Goal: Task Accomplishment & Management: Manage account settings

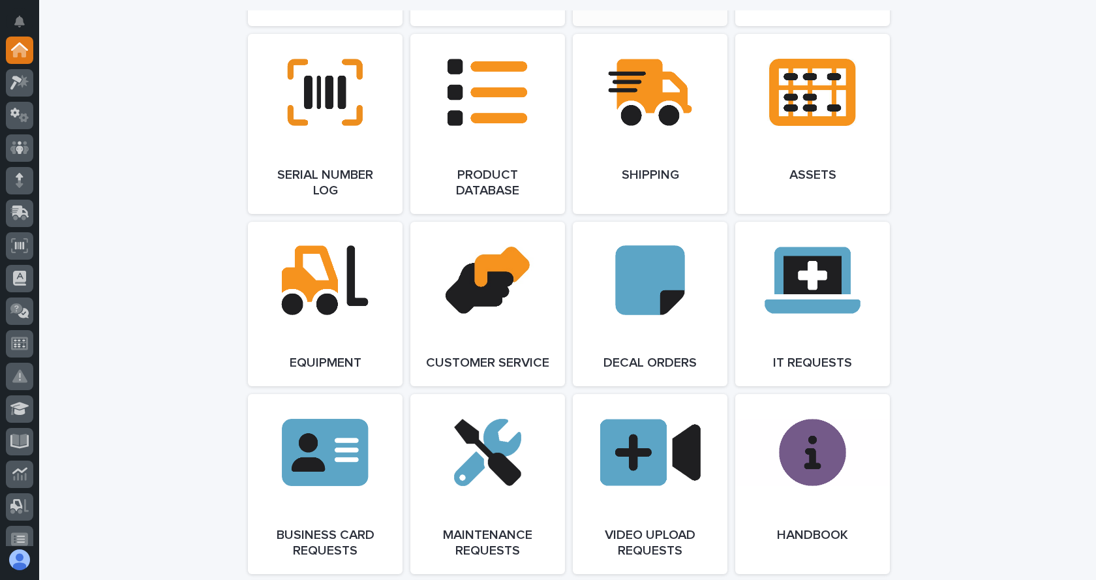
scroll to position [1696, 0]
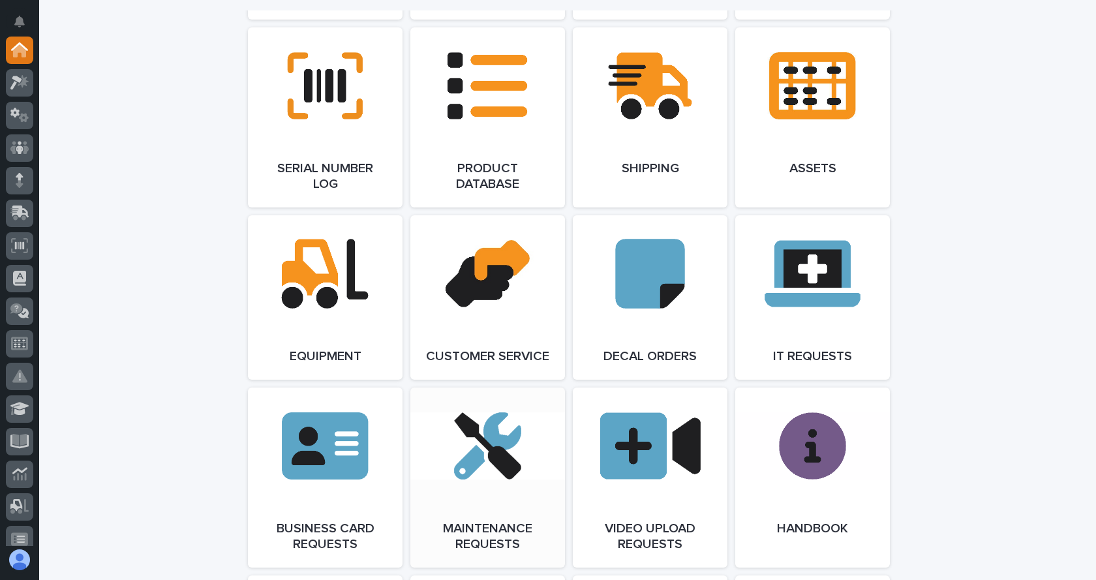
click at [487, 448] on link "Open Link" at bounding box center [487, 477] width 155 height 180
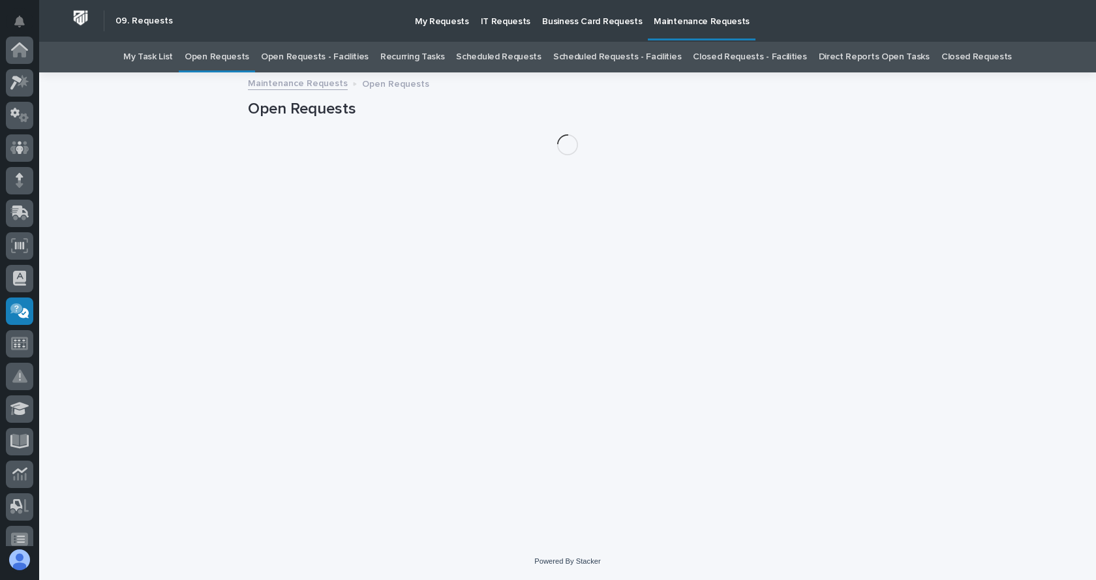
scroll to position [261, 0]
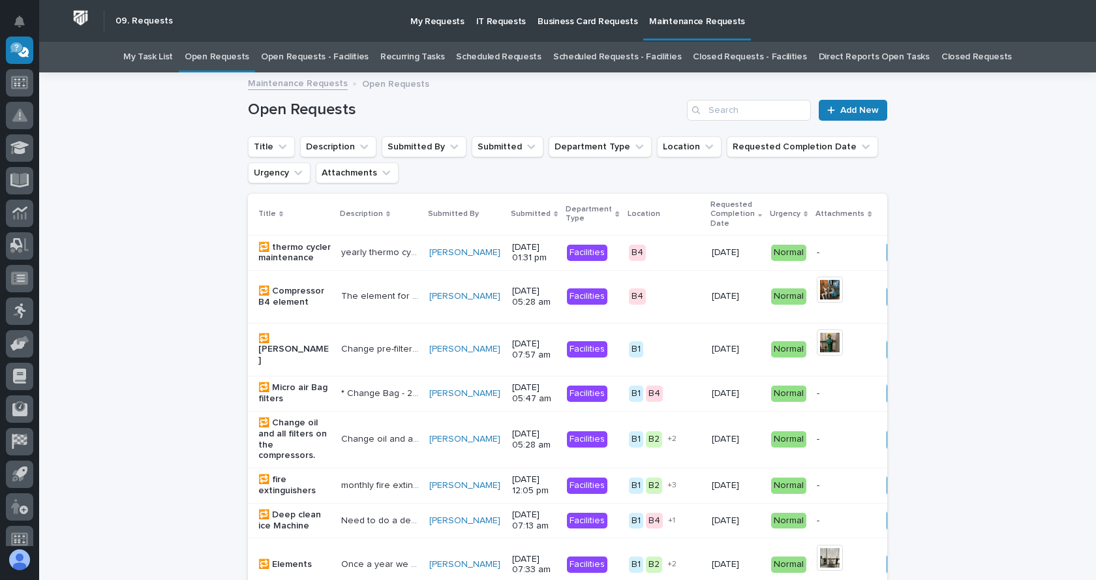
click at [307, 57] on link "Open Requests - Facilities" at bounding box center [315, 57] width 108 height 31
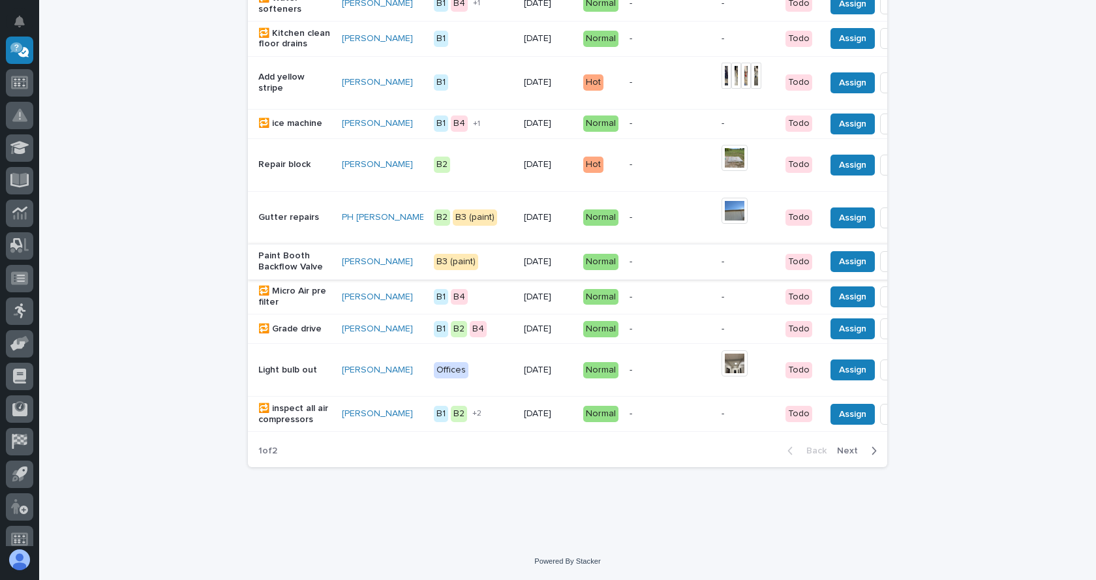
scroll to position [1174, 0]
click at [872, 451] on icon "button" at bounding box center [874, 451] width 5 height 8
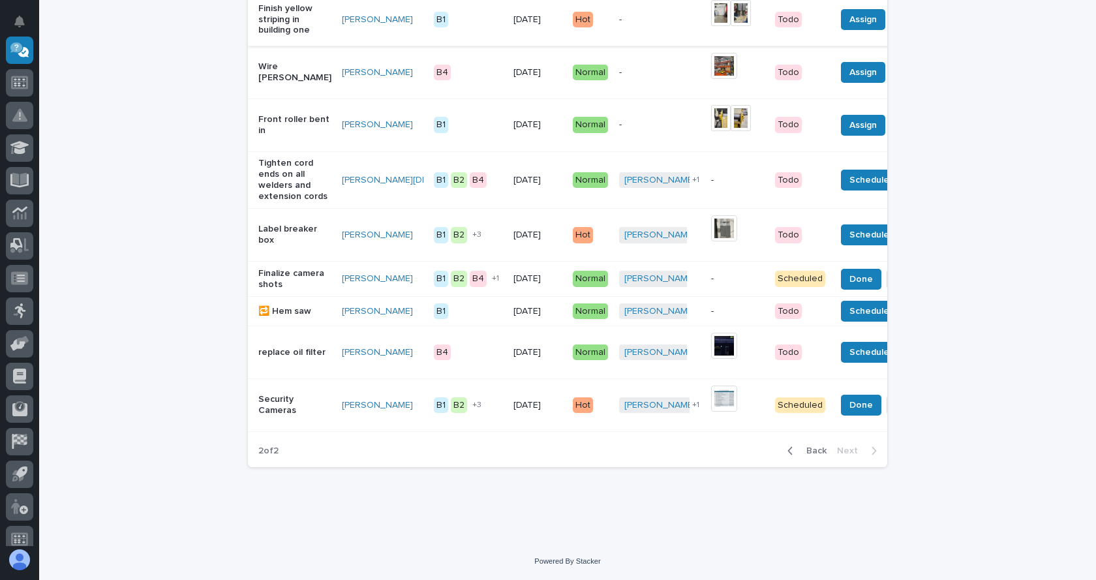
scroll to position [457, 0]
click at [813, 457] on span "Back" at bounding box center [812, 451] width 28 height 12
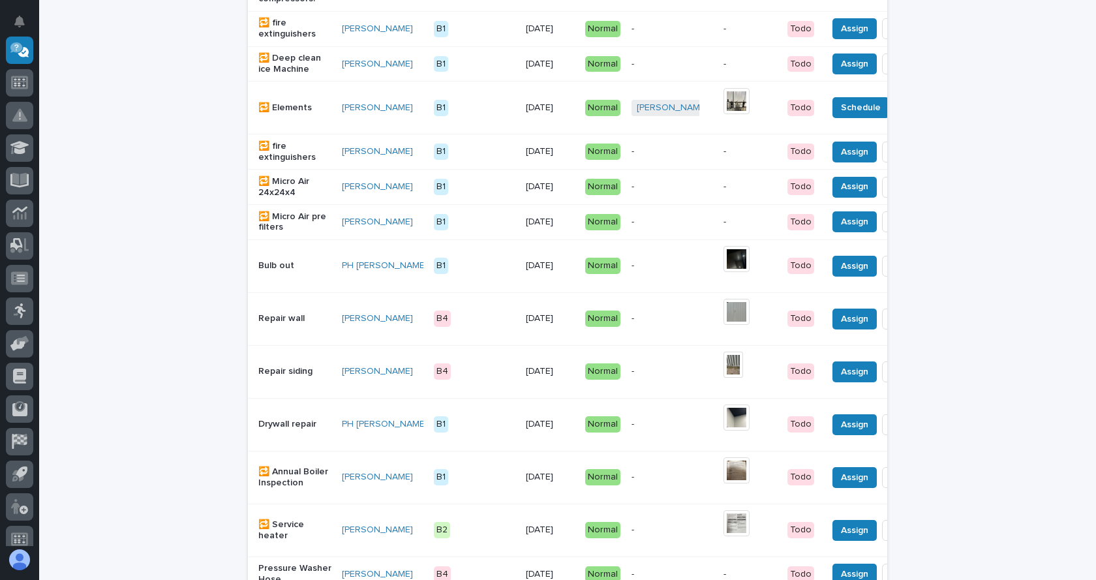
scroll to position [806, 0]
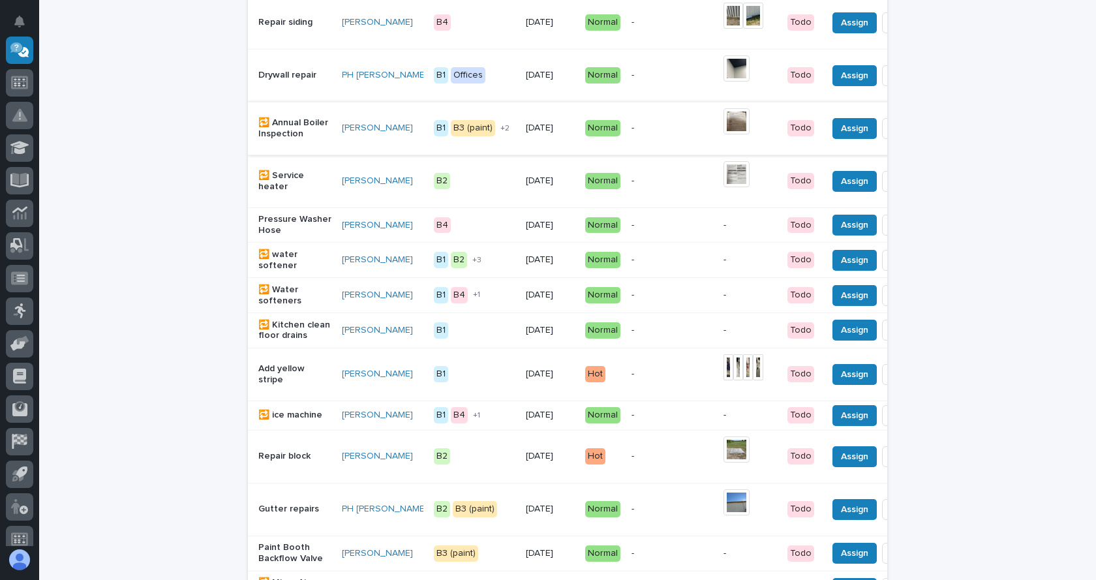
click at [893, 136] on span "Done" at bounding box center [904, 129] width 23 height 16
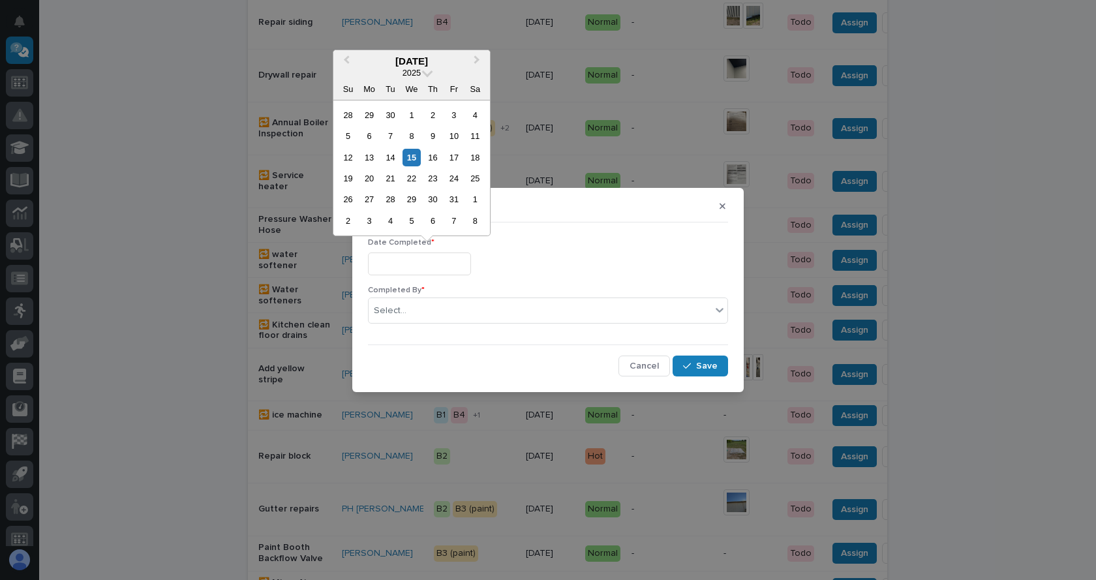
click at [412, 260] on input "text" at bounding box center [419, 263] width 103 height 23
click at [346, 57] on span "Previous Month" at bounding box center [346, 61] width 0 height 17
click at [393, 197] on div "30" at bounding box center [391, 199] width 18 height 18
type input "**********"
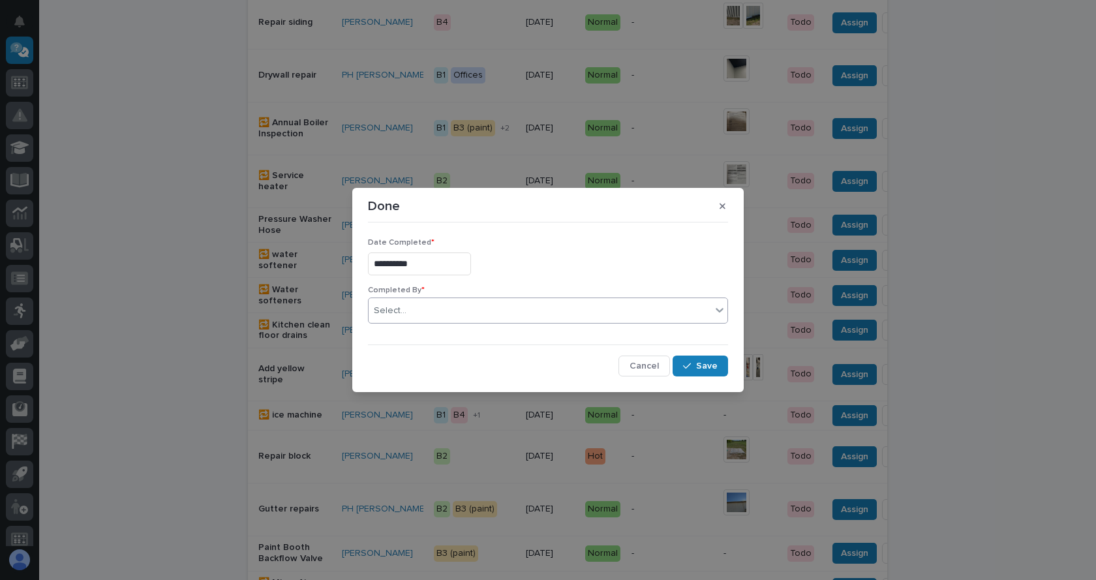
click at [425, 314] on div "Select..." at bounding box center [540, 311] width 342 height 22
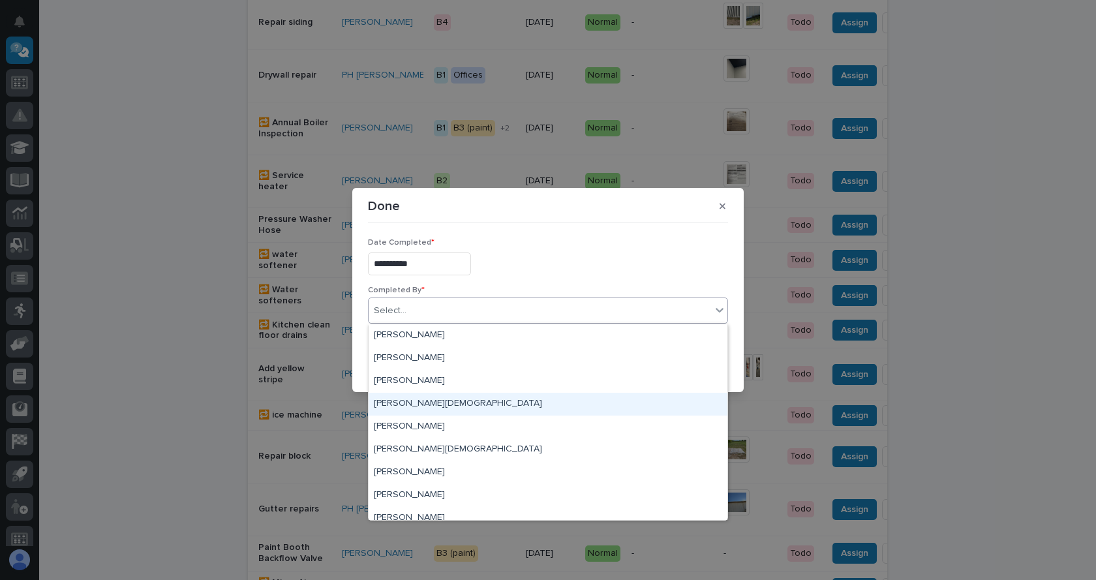
click at [407, 399] on div "[PERSON_NAME][DEMOGRAPHIC_DATA]" at bounding box center [548, 404] width 359 height 23
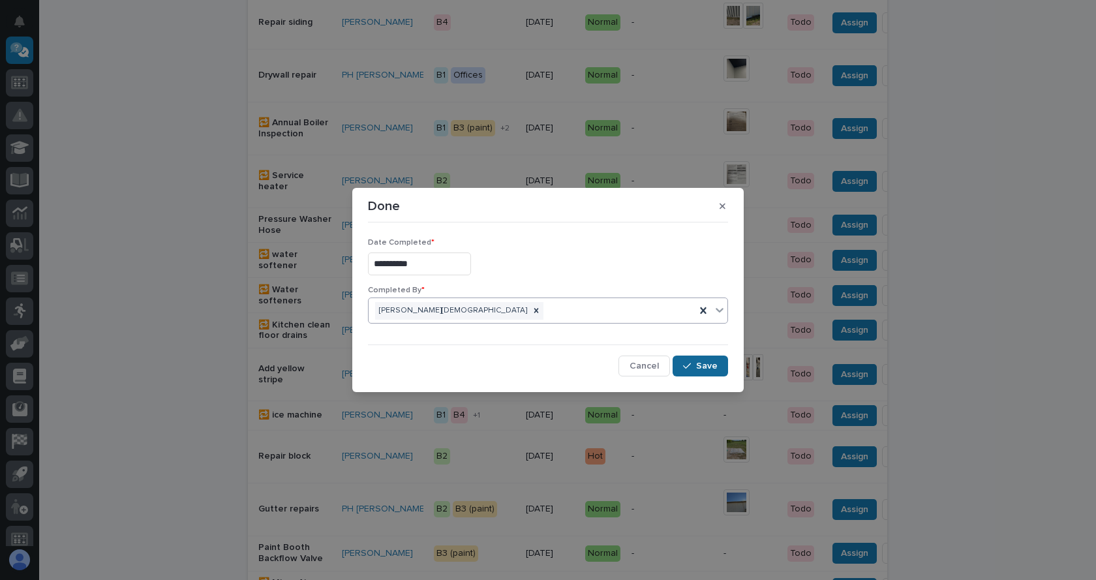
click at [710, 361] on span "Save" at bounding box center [707, 366] width 22 height 12
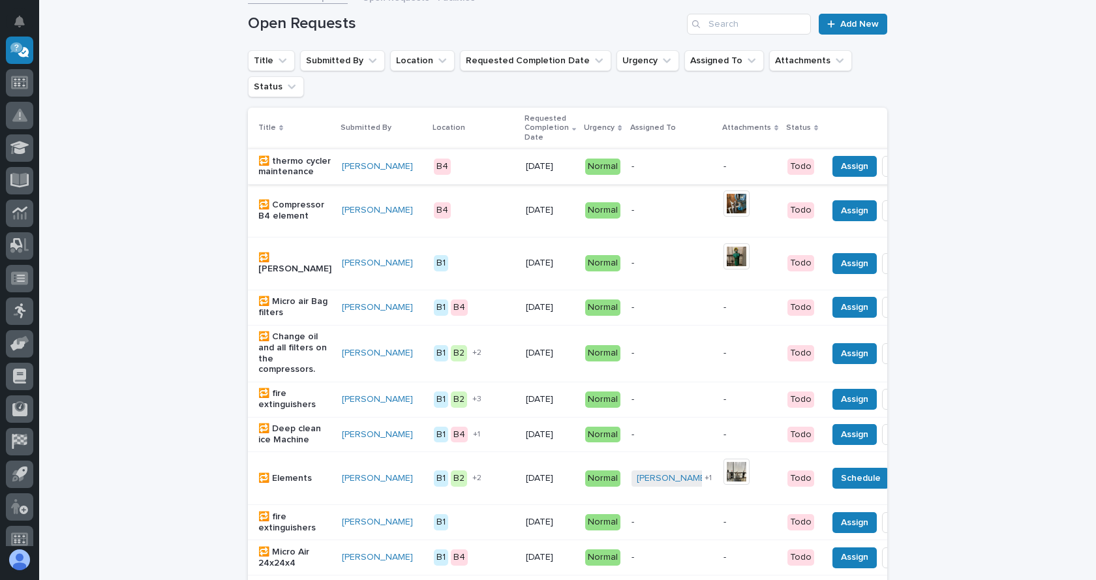
scroll to position [62, 0]
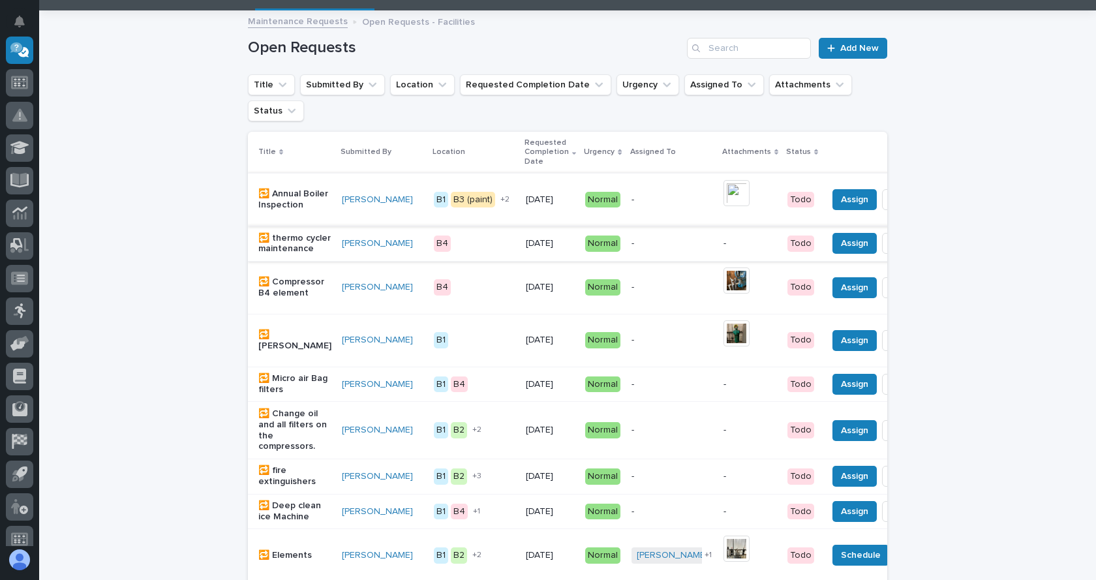
click at [893, 198] on span "Done" at bounding box center [904, 200] width 23 height 16
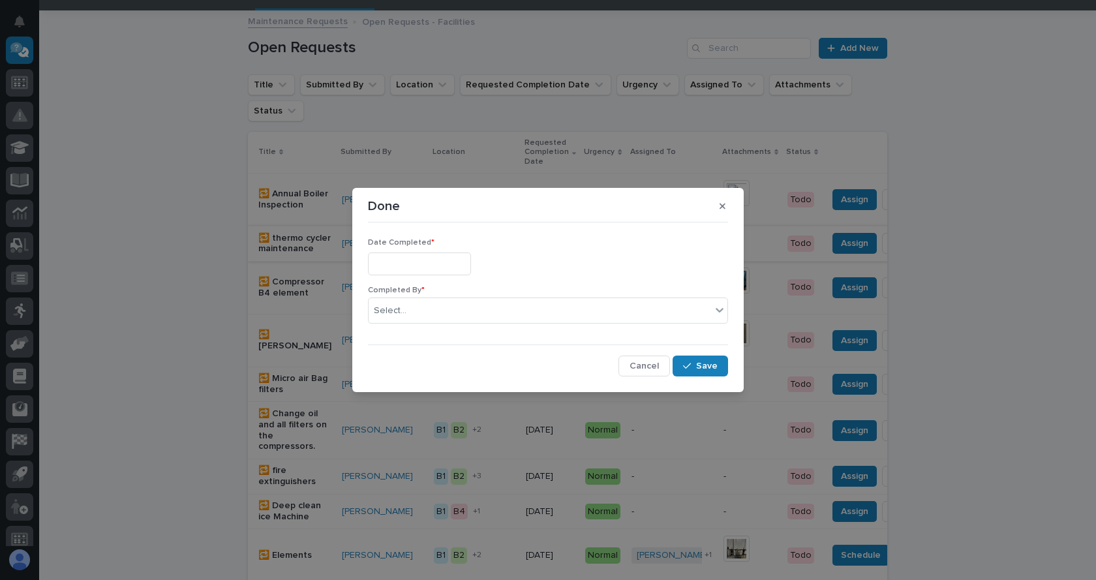
click at [421, 255] on input "text" at bounding box center [419, 263] width 103 height 23
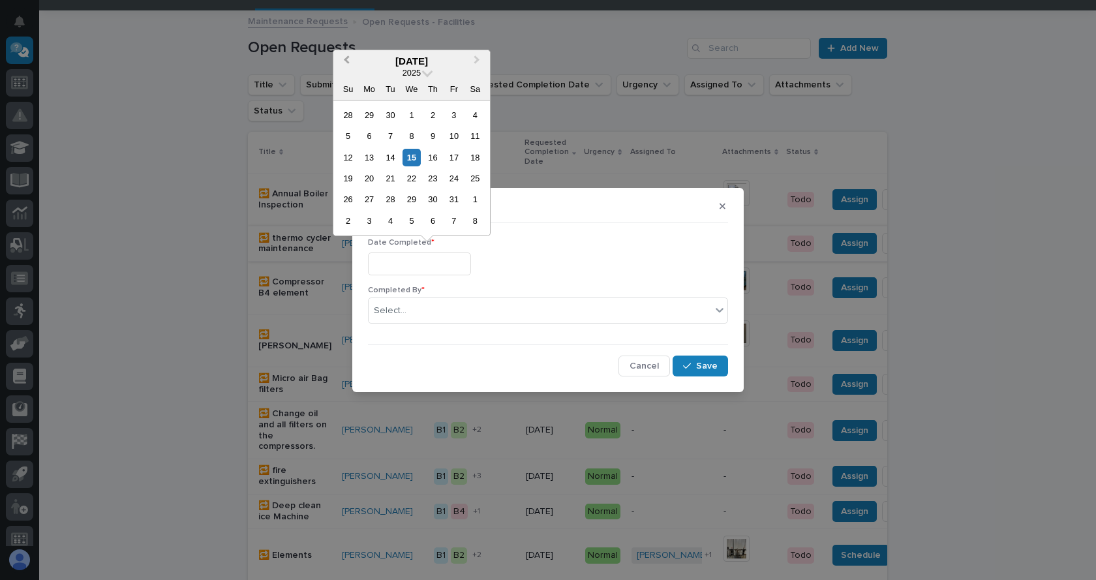
click at [346, 63] on span "Previous Month" at bounding box center [346, 61] width 0 height 17
click at [396, 196] on div "30" at bounding box center [391, 199] width 18 height 18
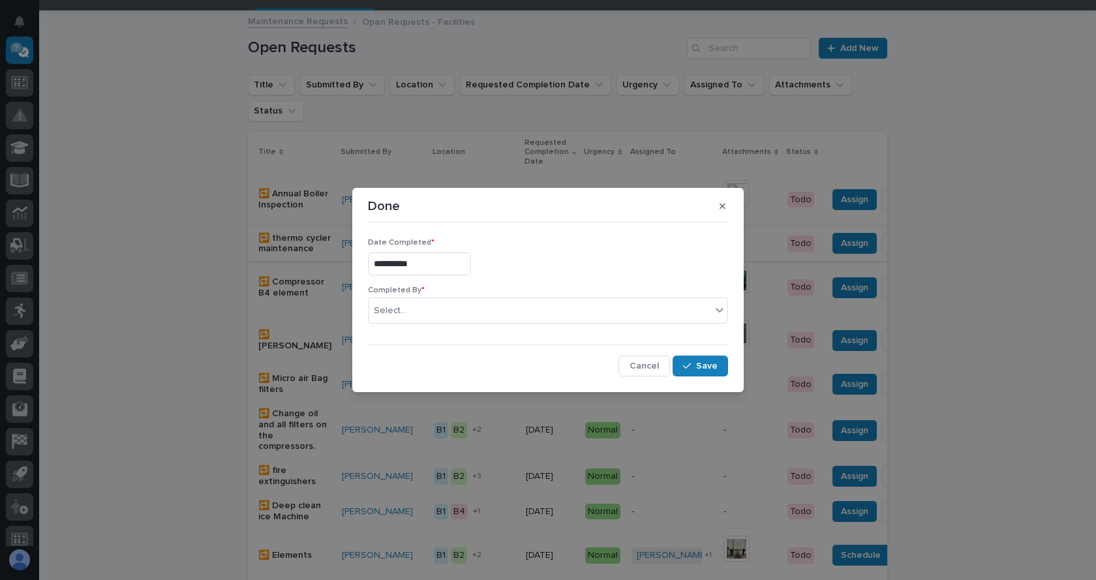
type input "**********"
click at [413, 312] on div "Select..." at bounding box center [540, 311] width 342 height 22
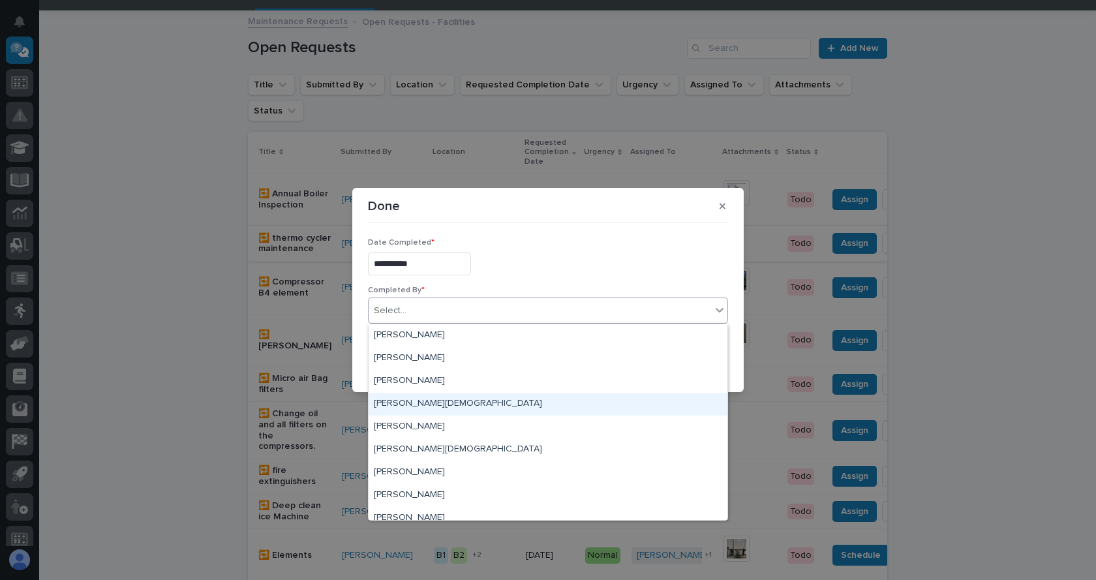
click at [406, 398] on div "[PERSON_NAME][DEMOGRAPHIC_DATA]" at bounding box center [548, 404] width 359 height 23
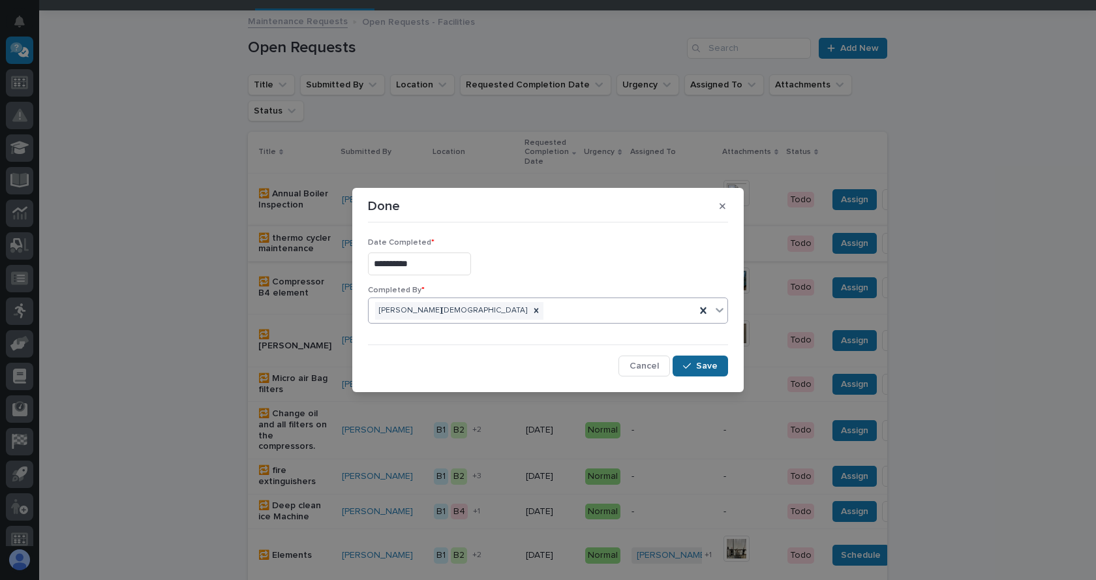
click at [701, 362] on span "Save" at bounding box center [707, 366] width 22 height 12
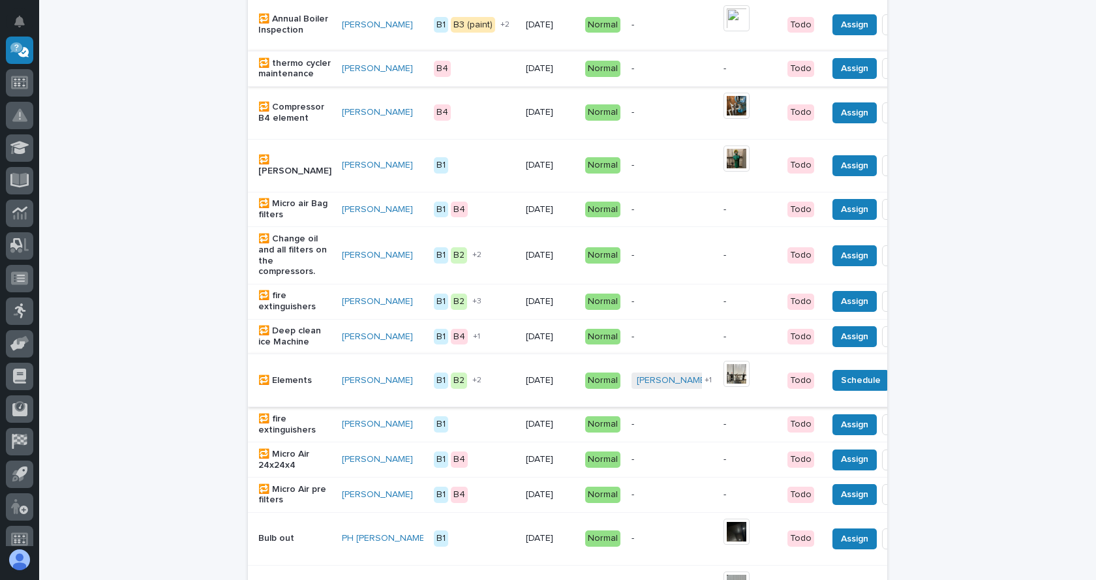
scroll to position [258, 0]
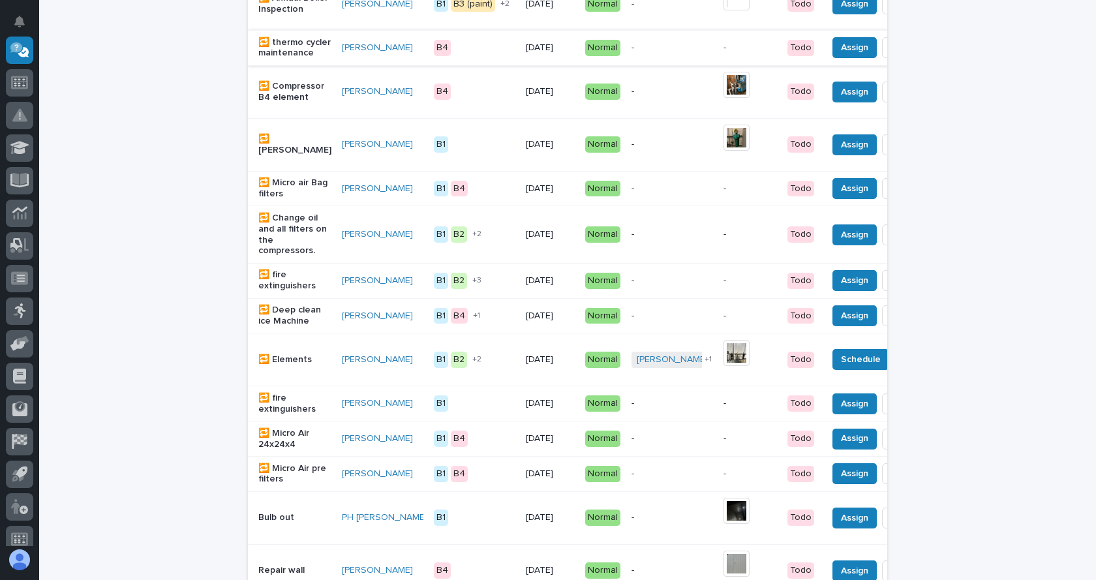
click at [275, 288] on p "🔁 fire extinguishers" at bounding box center [294, 280] width 73 height 22
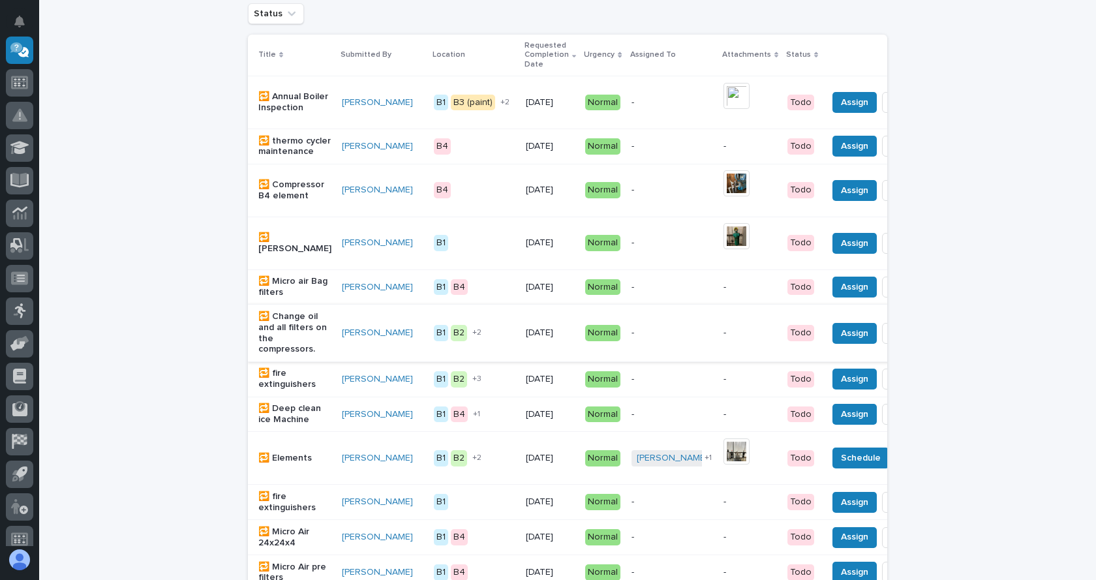
scroll to position [172, 0]
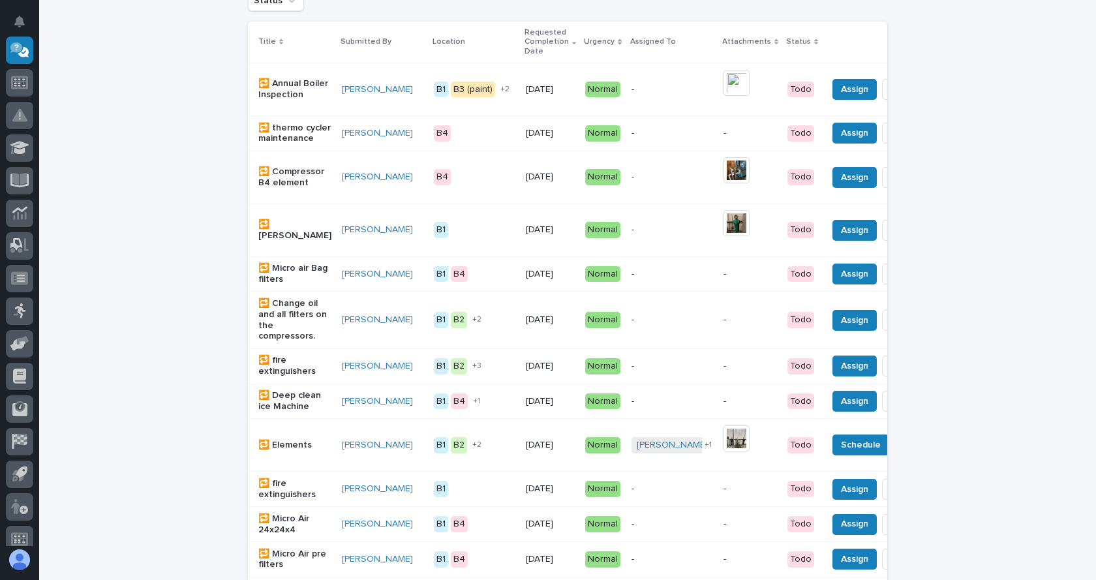
click at [284, 500] on p "🔁 fire extinguishers" at bounding box center [294, 489] width 73 height 22
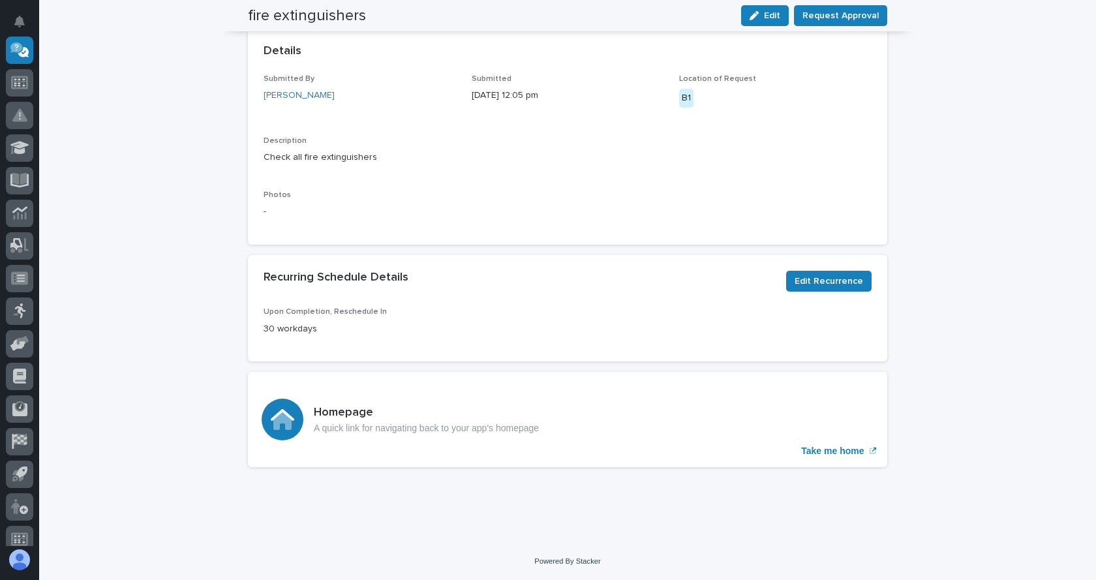
scroll to position [287, 0]
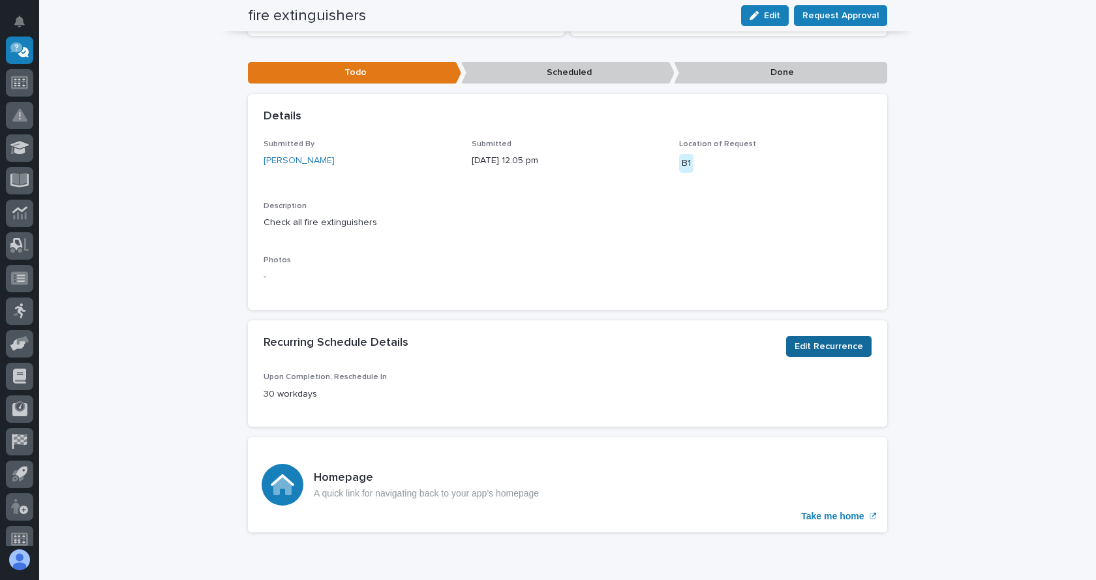
click at [838, 346] on span "Edit Recurrence" at bounding box center [829, 347] width 68 height 16
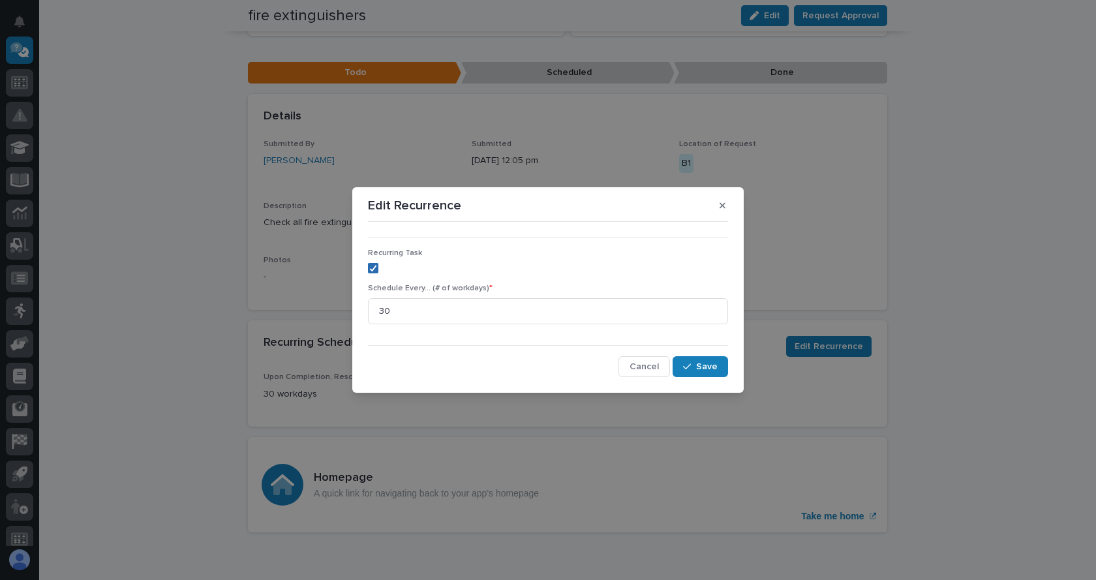
click at [371, 268] on icon at bounding box center [373, 268] width 8 height 7
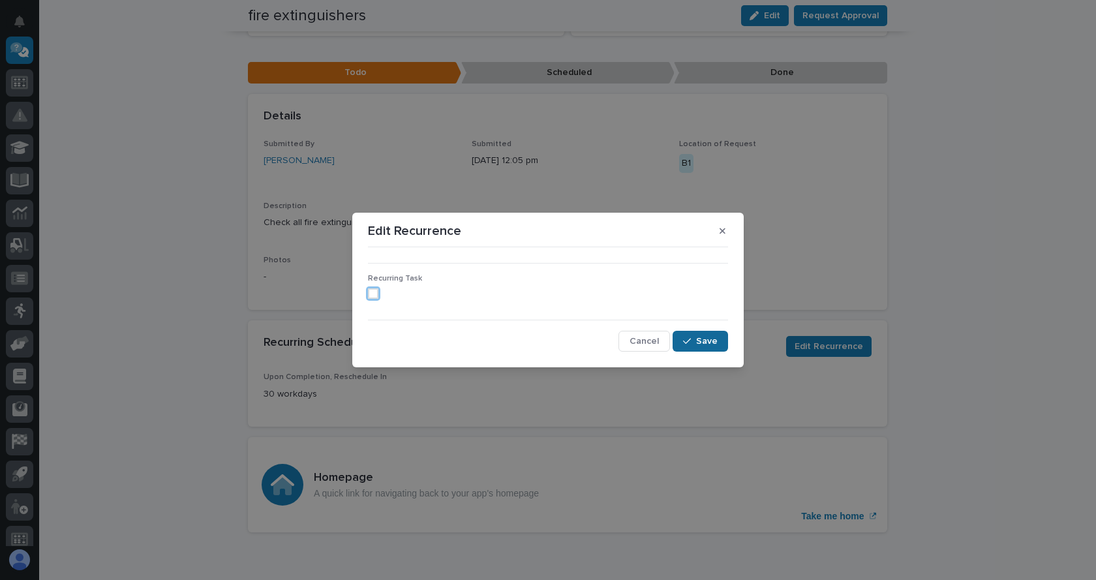
click at [706, 345] on span "Save" at bounding box center [707, 341] width 22 height 12
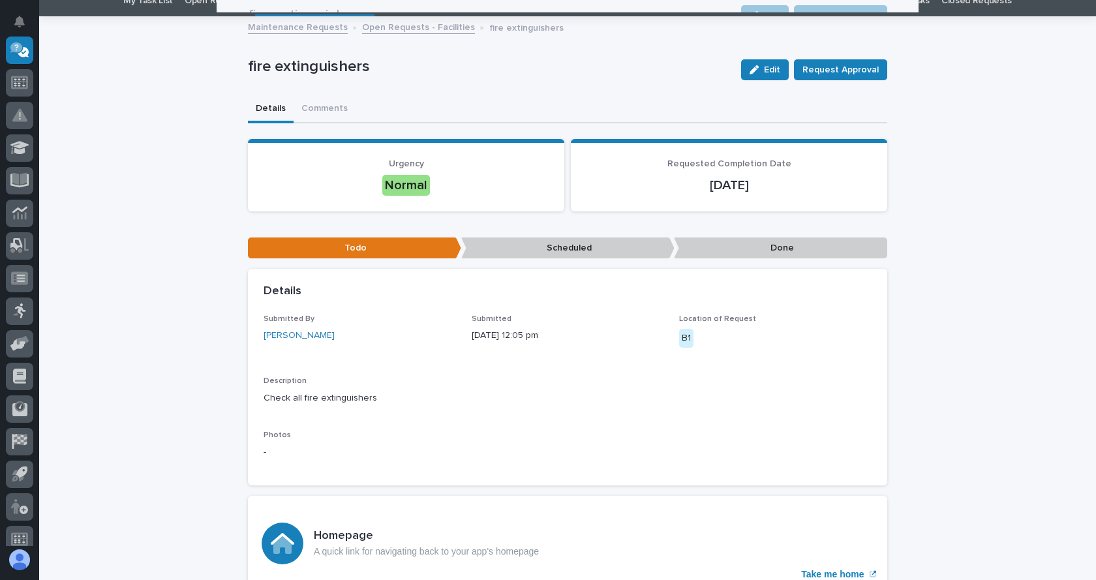
scroll to position [0, 0]
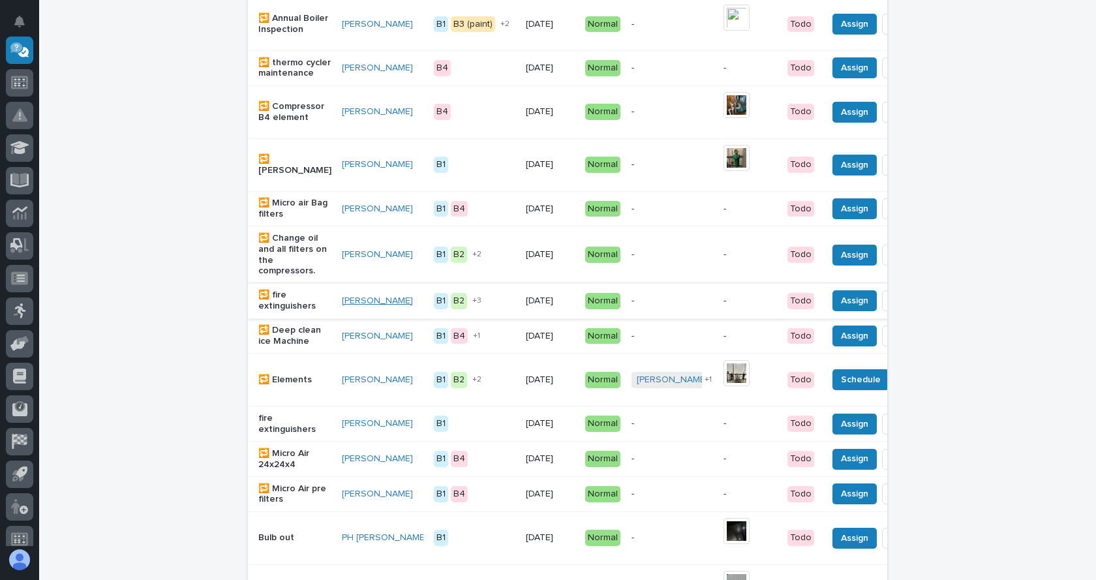
scroll to position [303, 0]
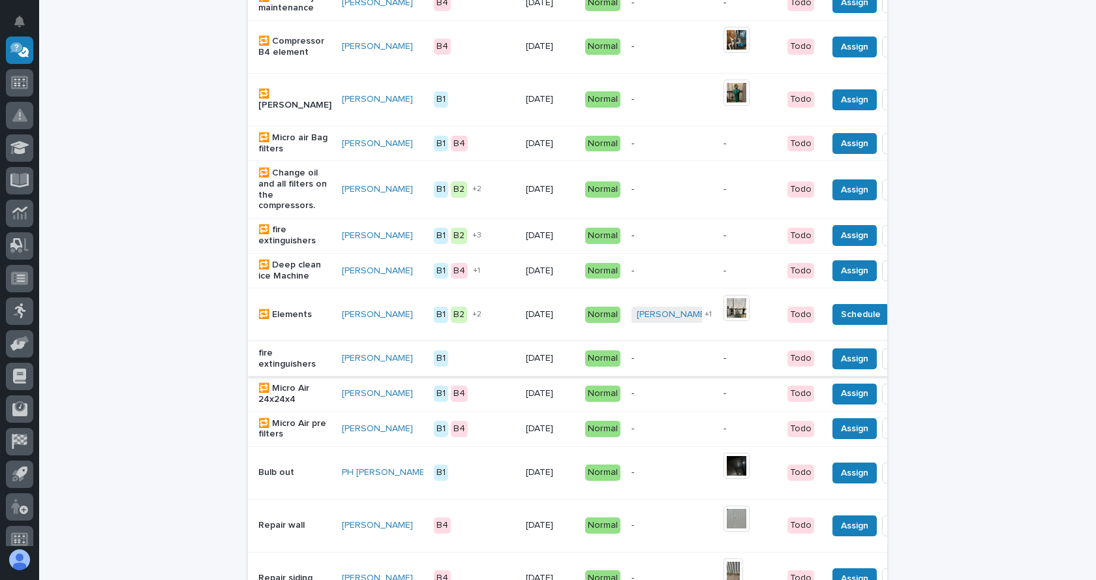
click at [893, 367] on span "Done" at bounding box center [904, 359] width 23 height 16
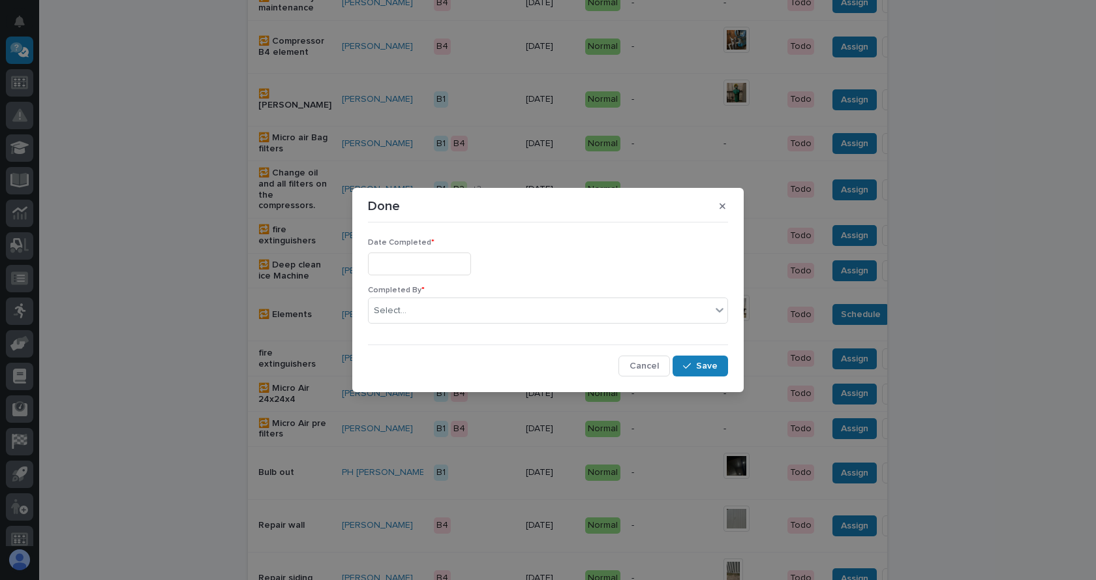
click at [423, 255] on input "text" at bounding box center [419, 263] width 103 height 23
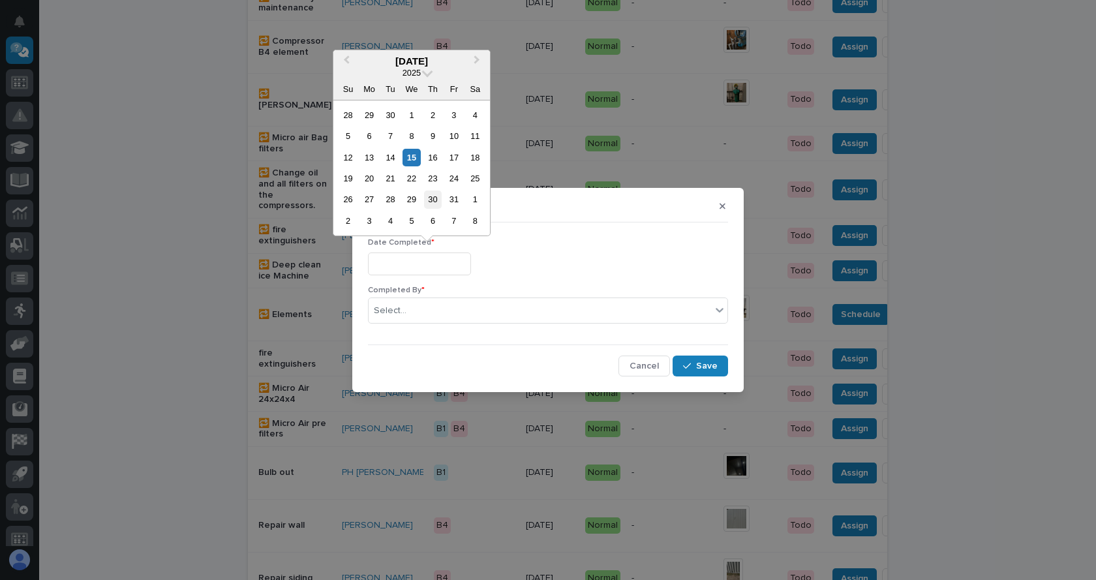
click at [429, 200] on div "30" at bounding box center [433, 199] width 18 height 18
click at [431, 255] on input "**********" at bounding box center [419, 263] width 103 height 23
click at [410, 134] on div "8" at bounding box center [411, 136] width 18 height 18
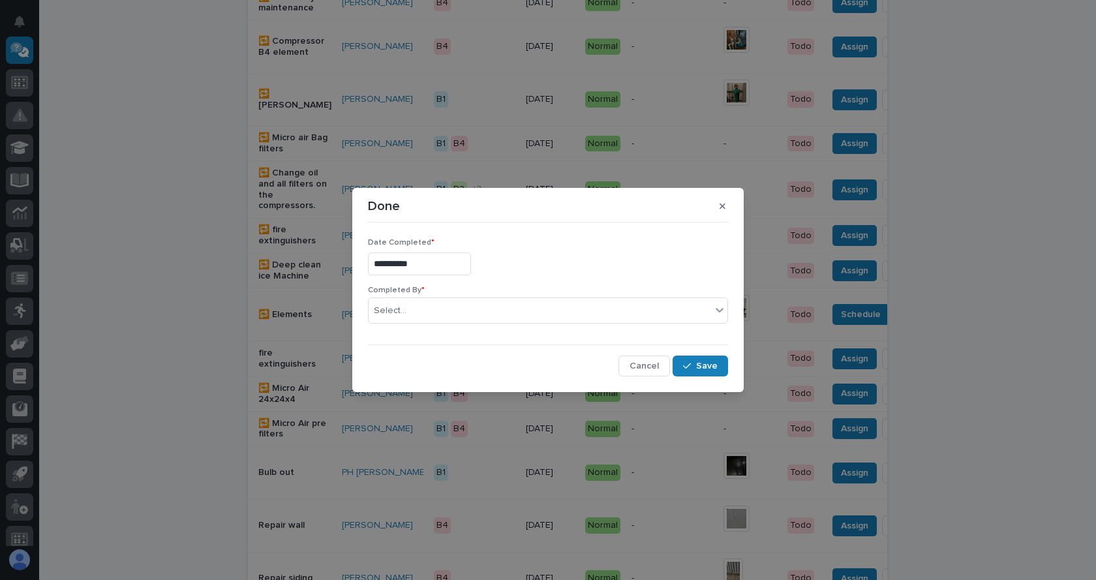
type input "**********"
click at [703, 369] on span "Save" at bounding box center [707, 366] width 22 height 12
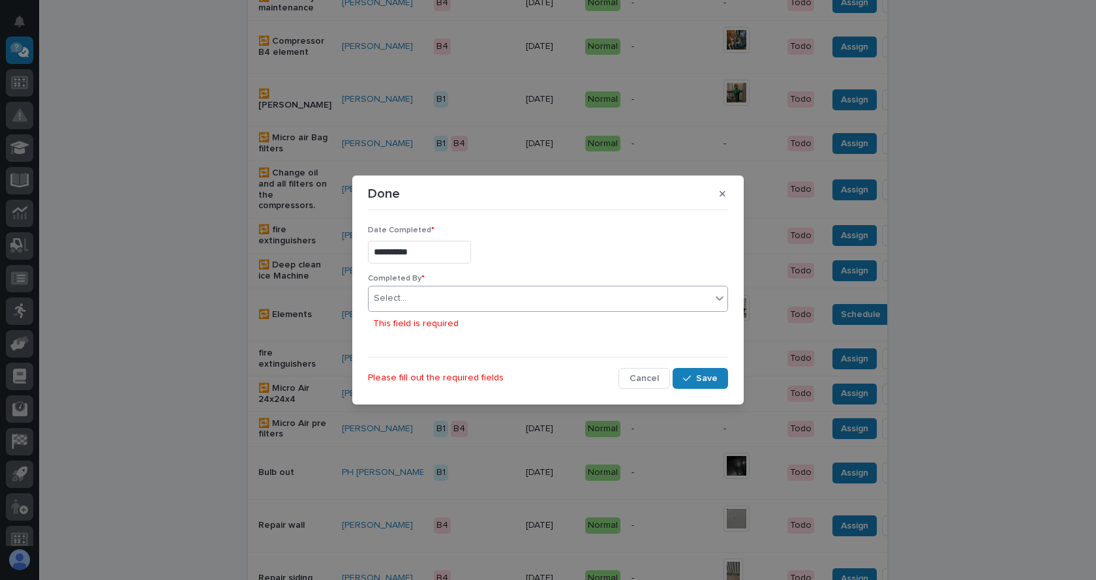
click at [700, 299] on div "Select..." at bounding box center [540, 299] width 342 height 22
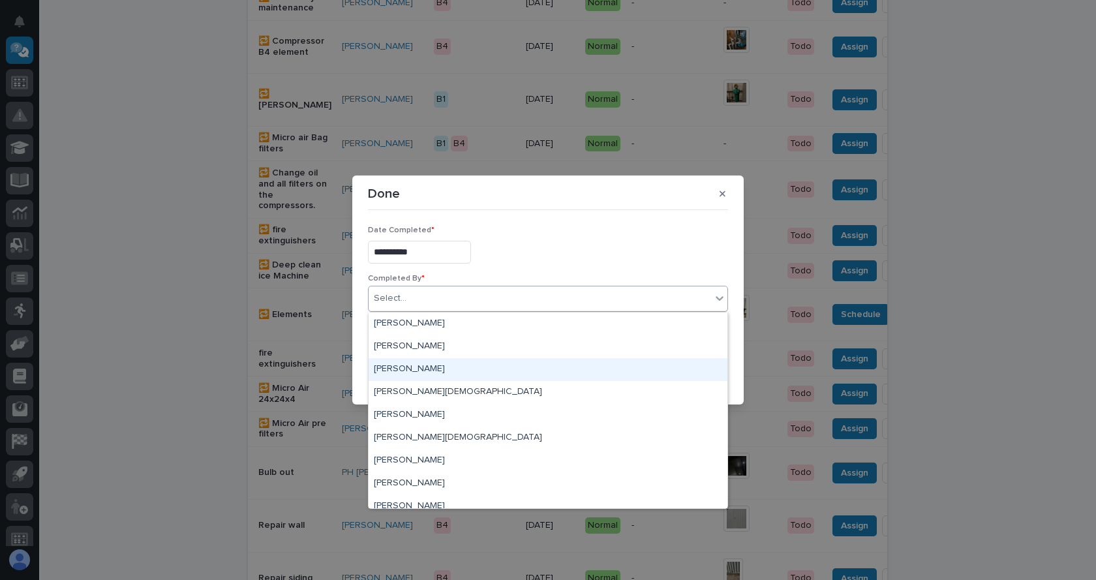
click at [406, 373] on div "[PERSON_NAME]" at bounding box center [548, 369] width 359 height 23
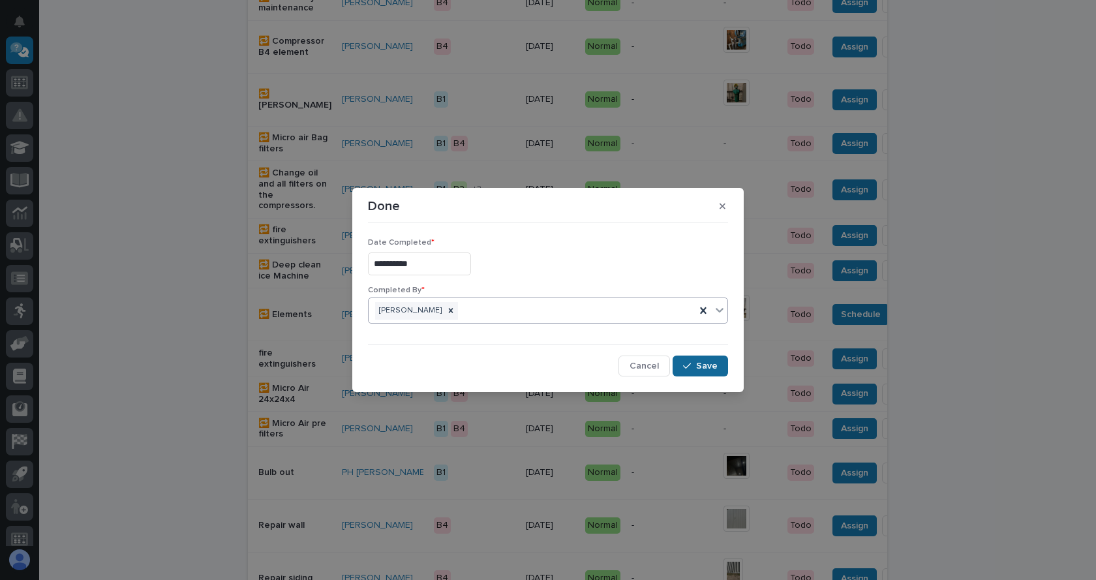
click at [702, 371] on span "Save" at bounding box center [707, 366] width 22 height 12
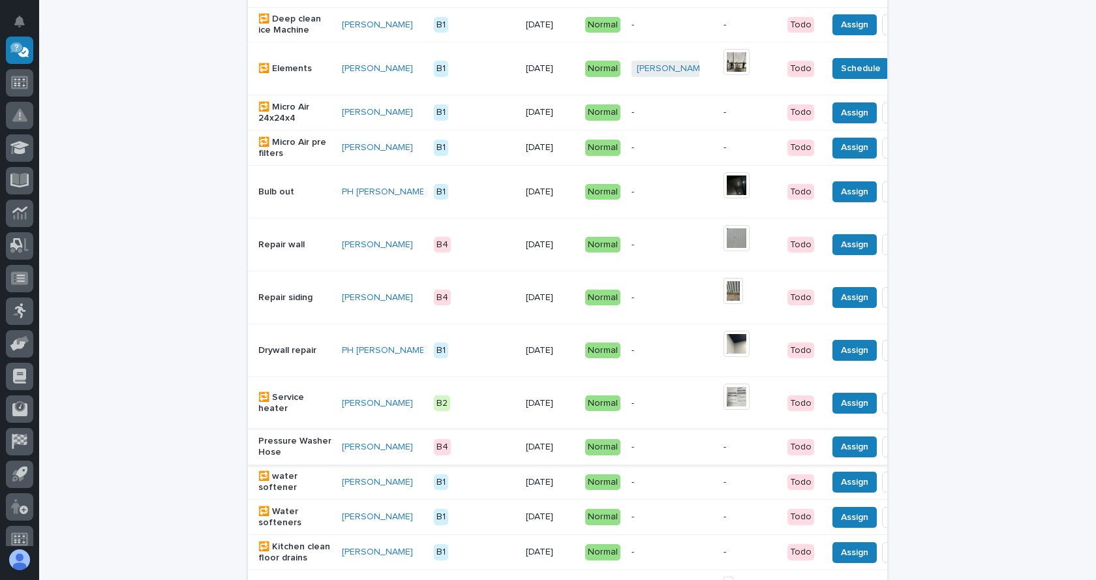
scroll to position [590, 0]
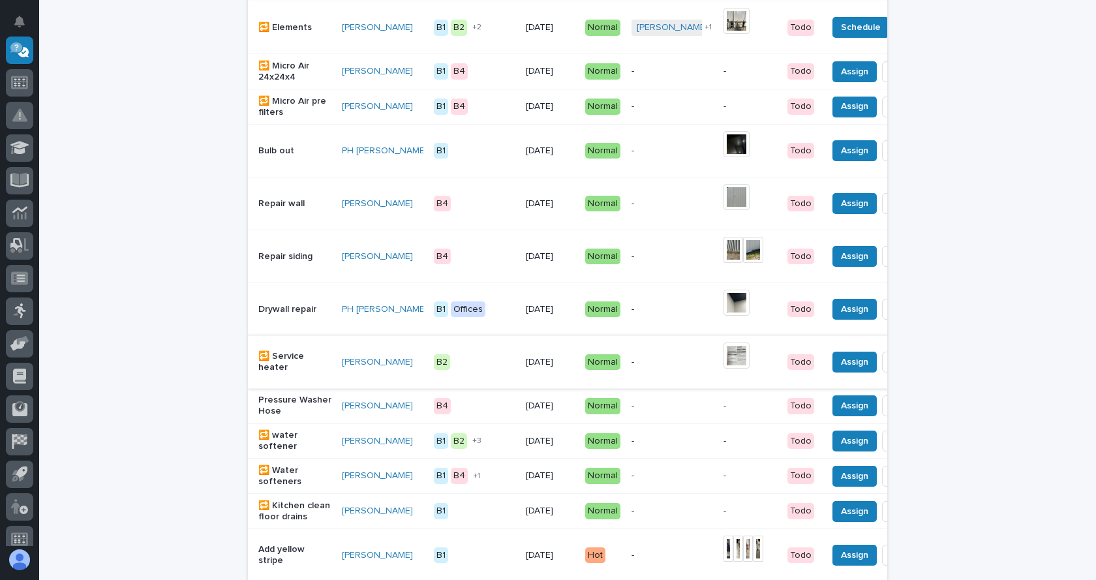
click at [723, 369] on img at bounding box center [736, 355] width 26 height 26
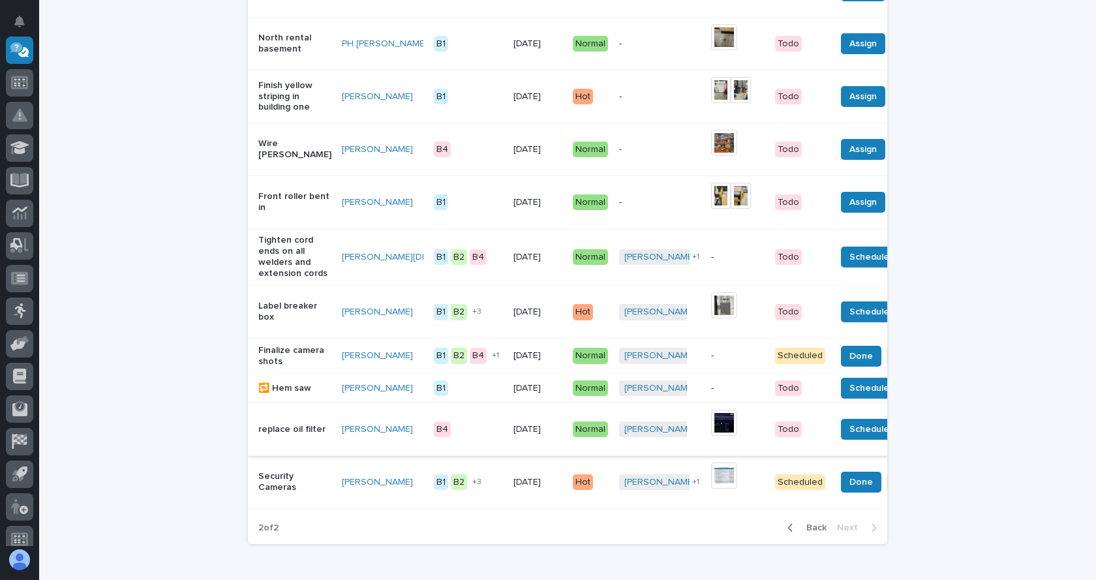
scroll to position [336, 0]
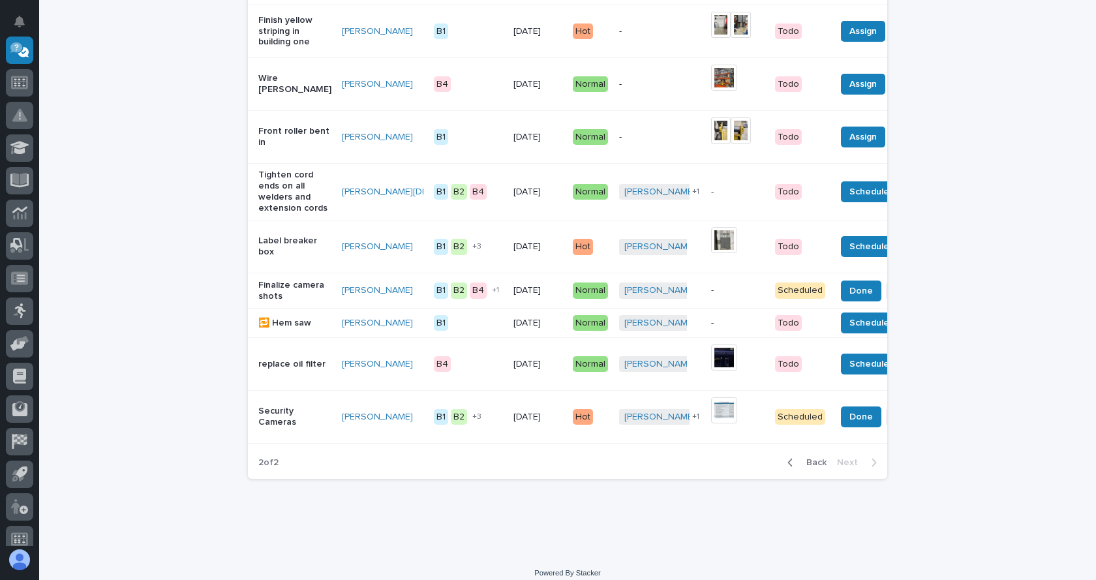
click at [812, 468] on span "Back" at bounding box center [812, 463] width 28 height 12
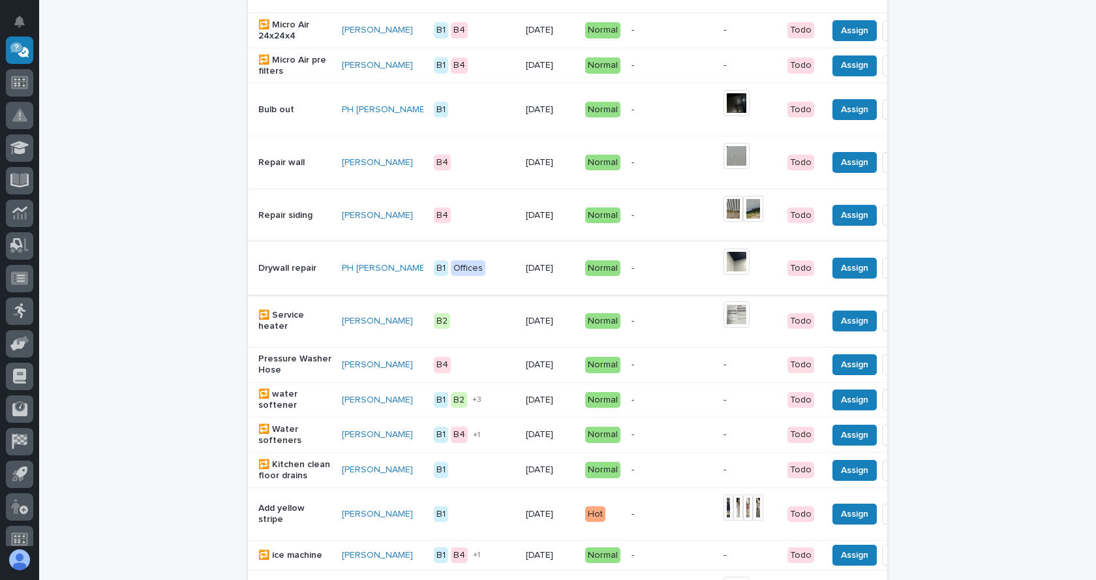
scroll to position [652, 0]
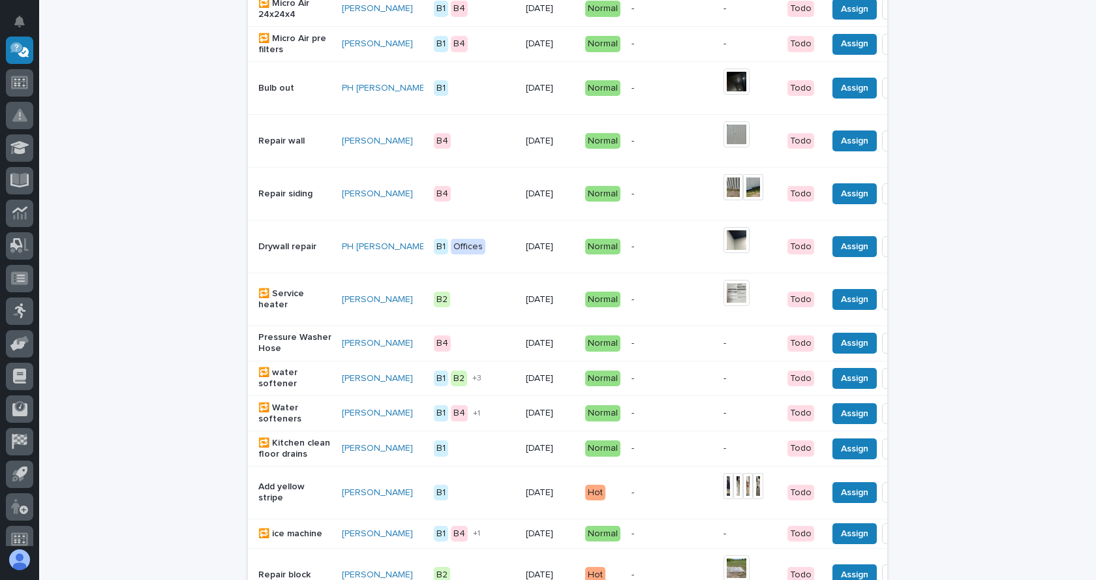
click at [288, 389] on p "🔁 water softener" at bounding box center [294, 378] width 73 height 22
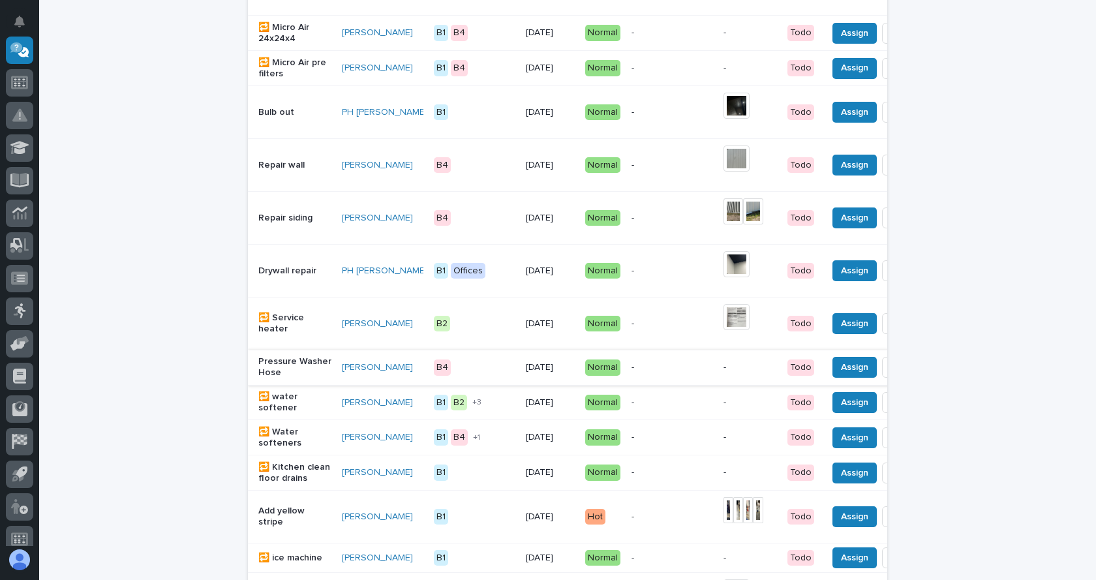
scroll to position [629, 0]
click at [288, 448] on p "🔁 Water softeners" at bounding box center [294, 437] width 73 height 22
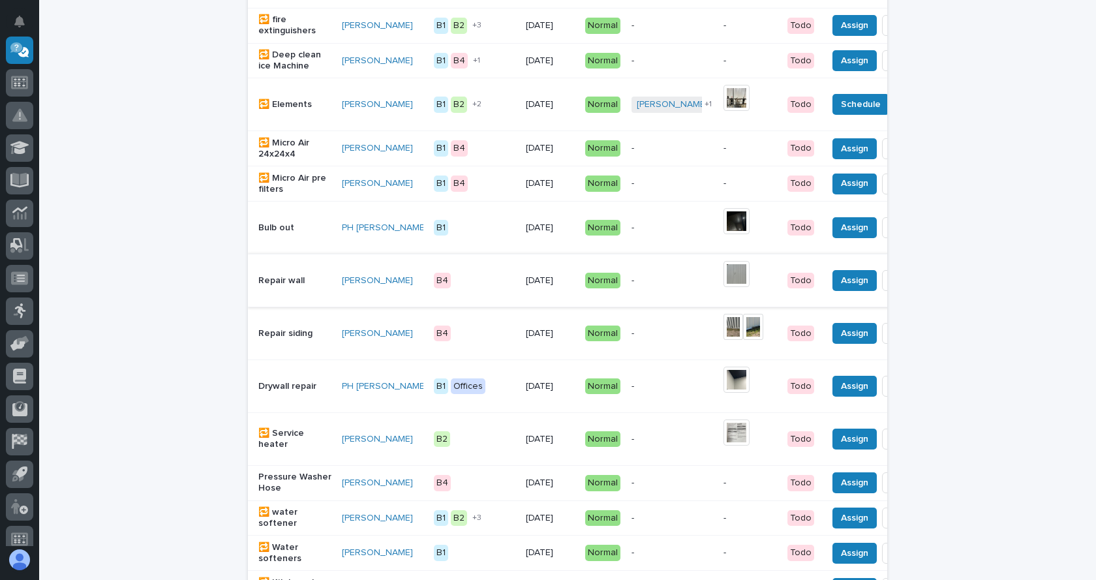
scroll to position [564, 0]
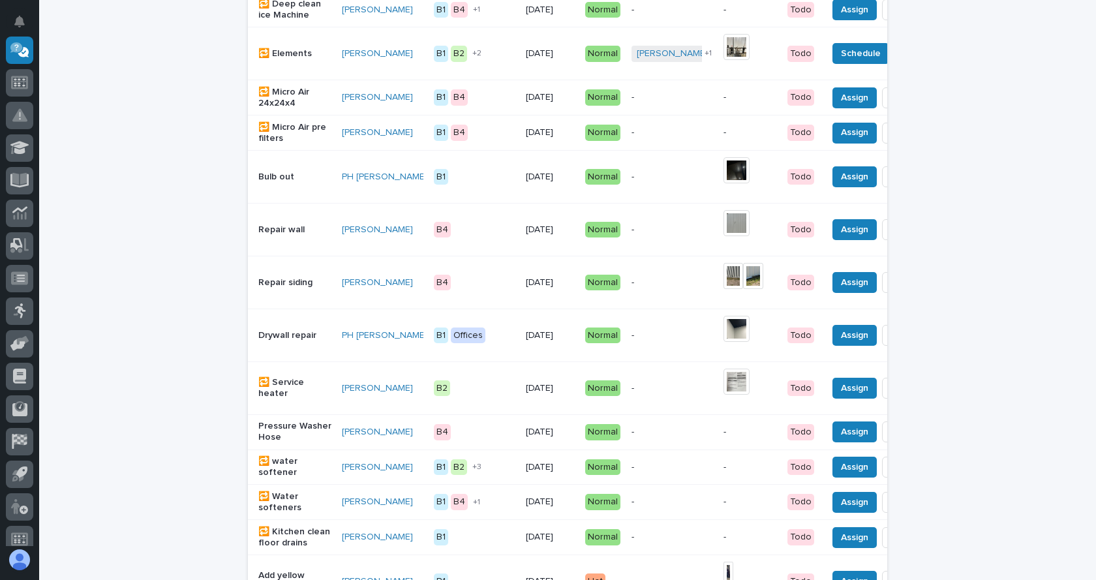
click at [276, 478] on p "🔁 water softener" at bounding box center [294, 467] width 73 height 22
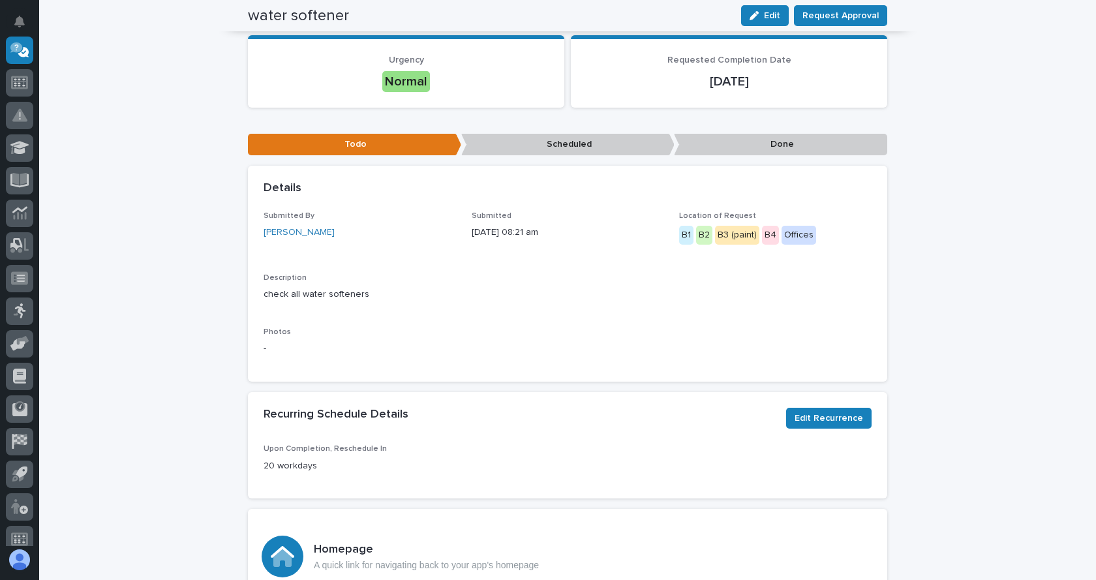
scroll to position [237, 0]
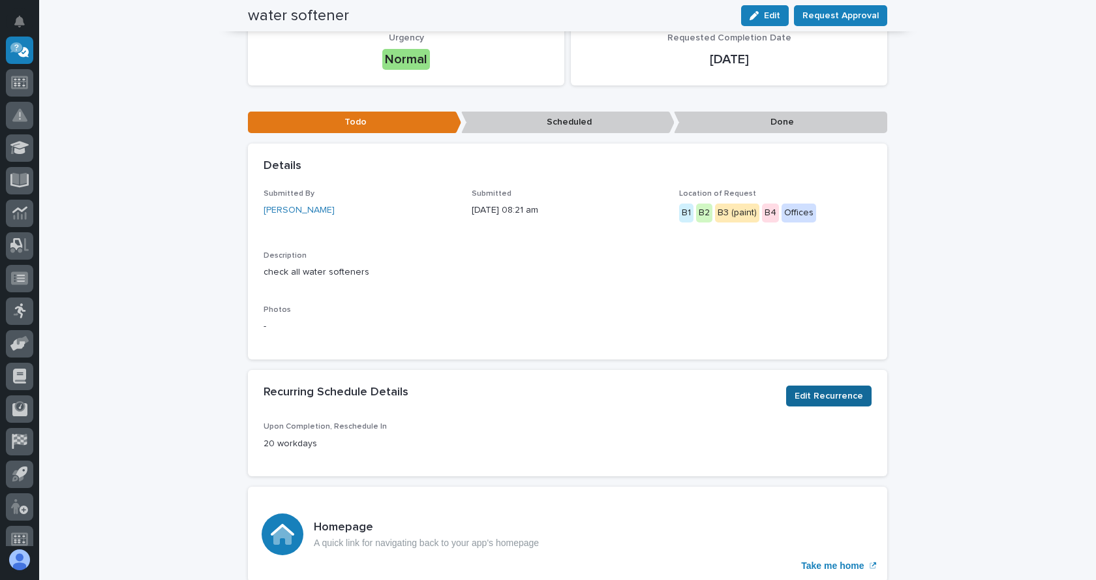
click at [829, 393] on span "Edit Recurrence" at bounding box center [829, 396] width 68 height 16
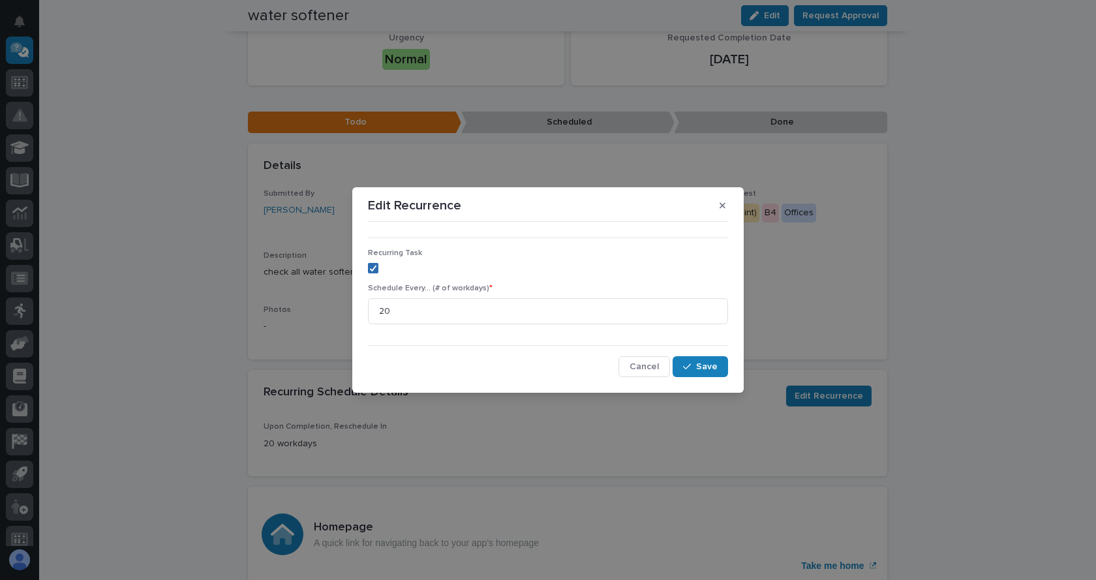
click at [374, 268] on polyline at bounding box center [374, 267] width 6 height 5
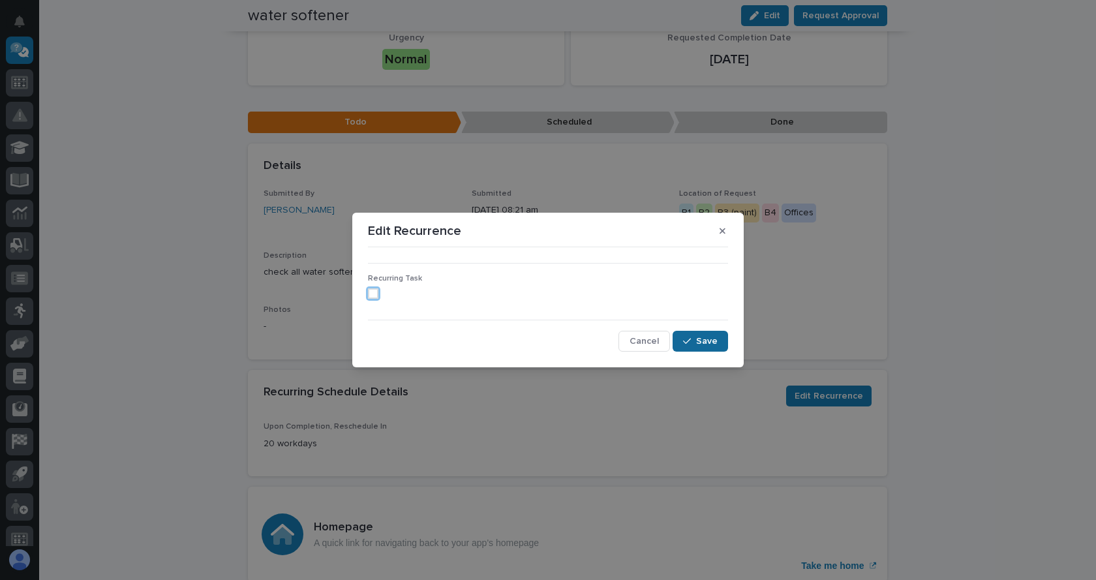
click at [698, 341] on span "Save" at bounding box center [707, 341] width 22 height 12
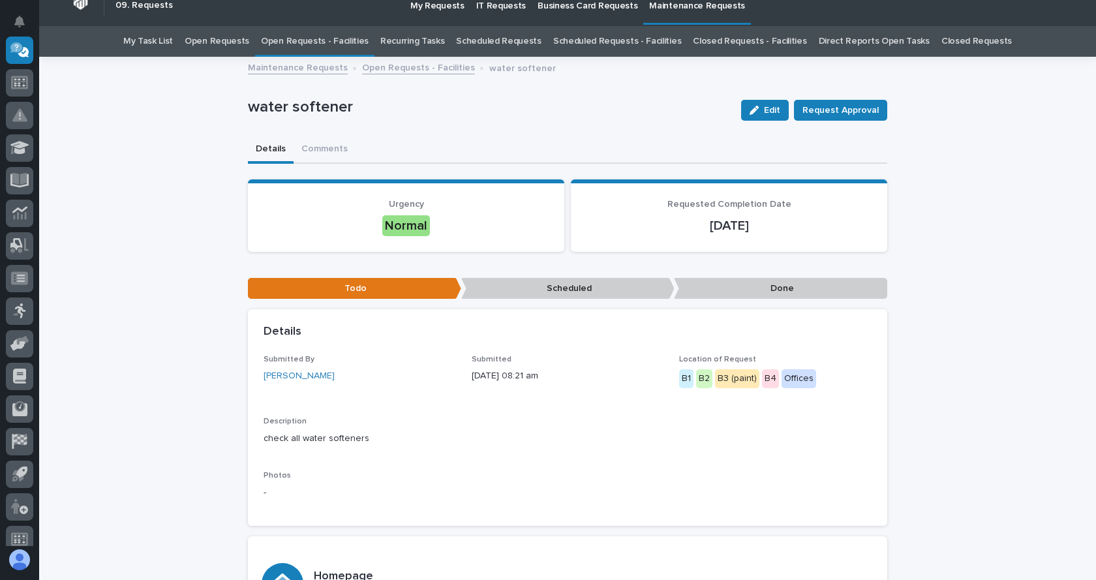
scroll to position [0, 0]
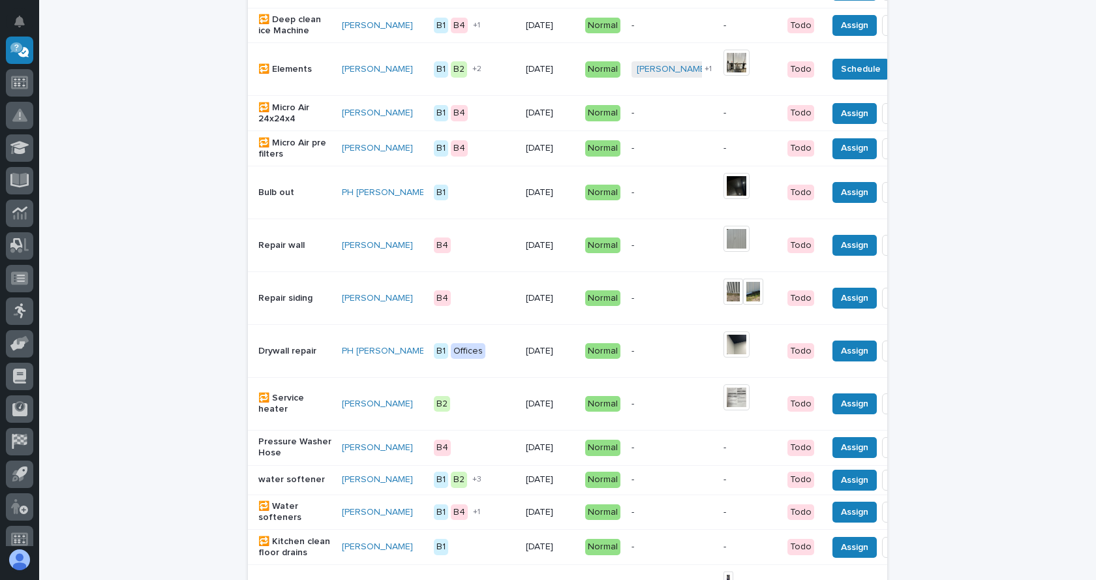
scroll to position [564, 0]
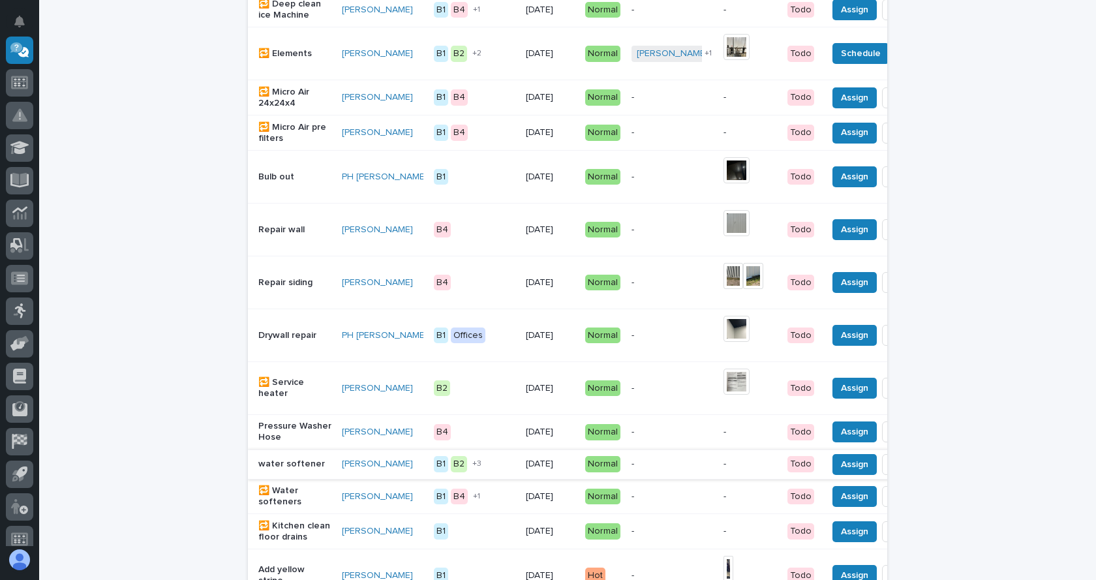
click at [893, 472] on span "Done" at bounding box center [904, 465] width 23 height 16
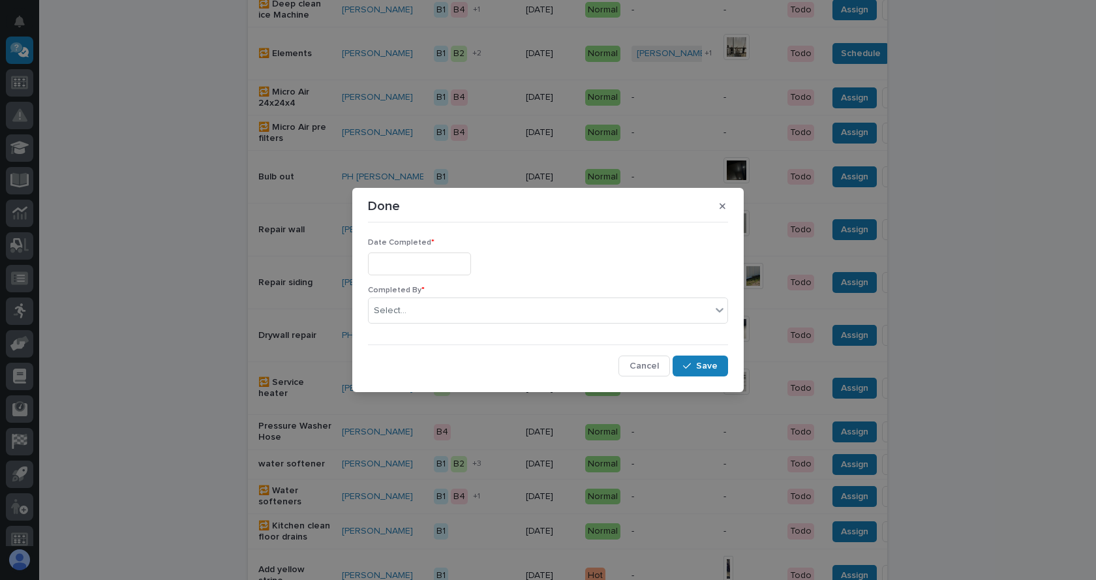
click at [457, 264] on input "text" at bounding box center [419, 263] width 103 height 23
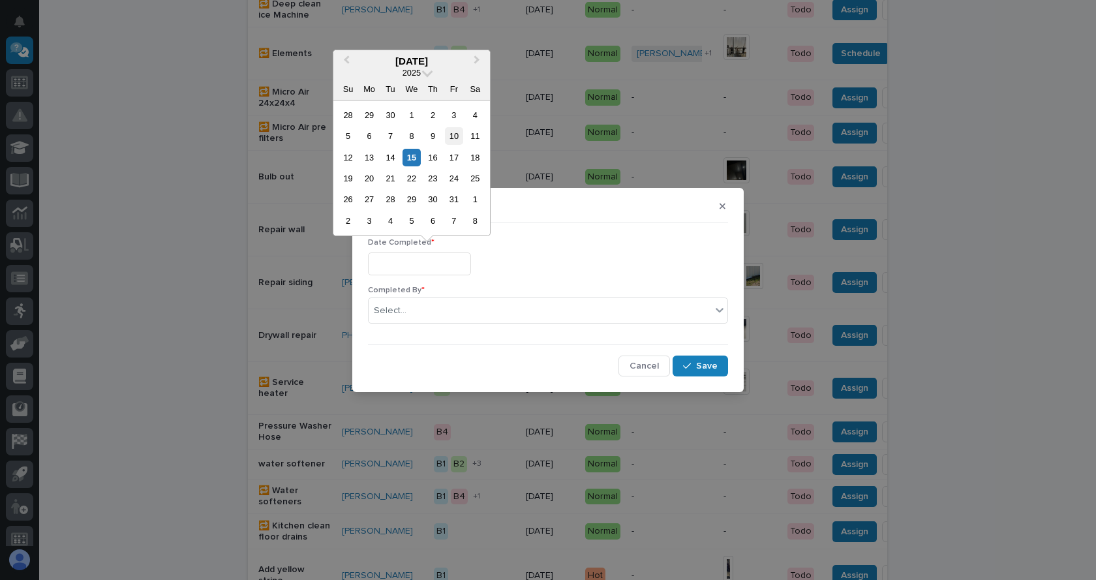
click at [456, 134] on div "10" at bounding box center [454, 136] width 18 height 18
type input "**********"
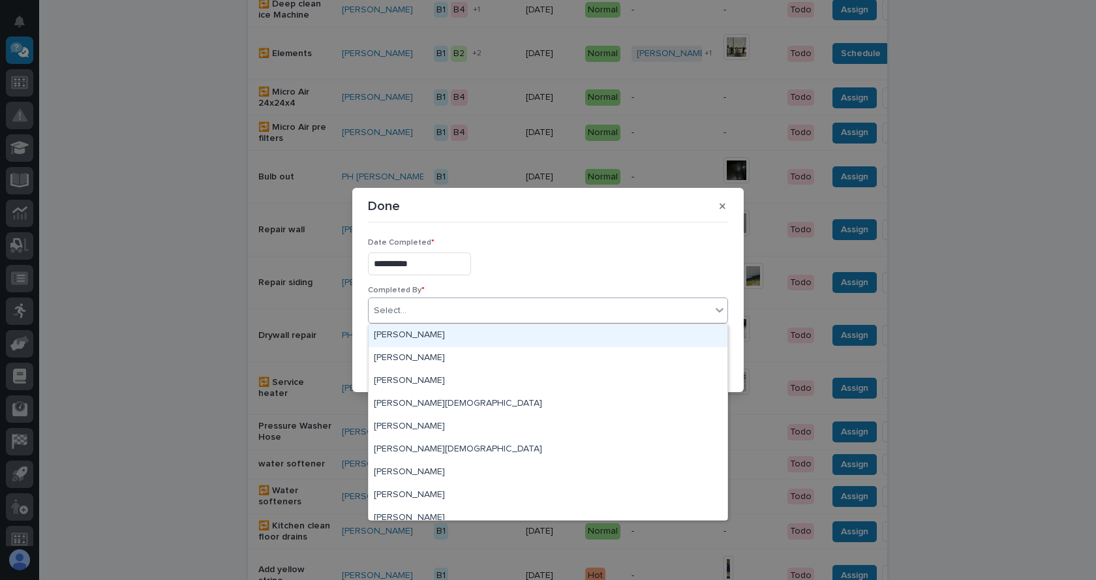
click at [474, 300] on div "Select..." at bounding box center [540, 311] width 342 height 22
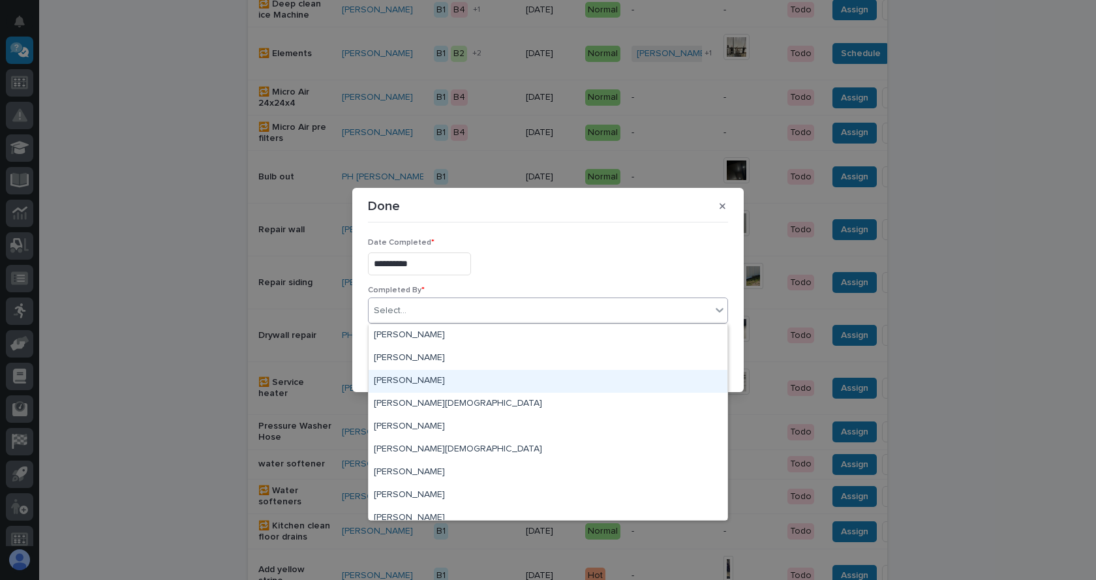
click at [407, 380] on div "[PERSON_NAME]" at bounding box center [548, 381] width 359 height 23
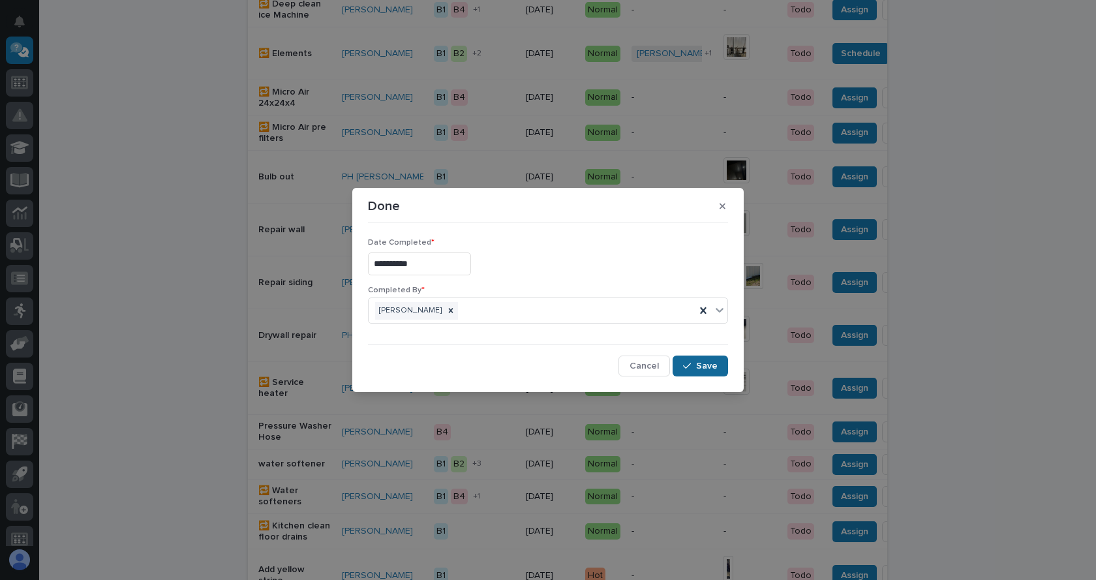
click at [718, 370] on button "Save" at bounding box center [700, 366] width 55 height 21
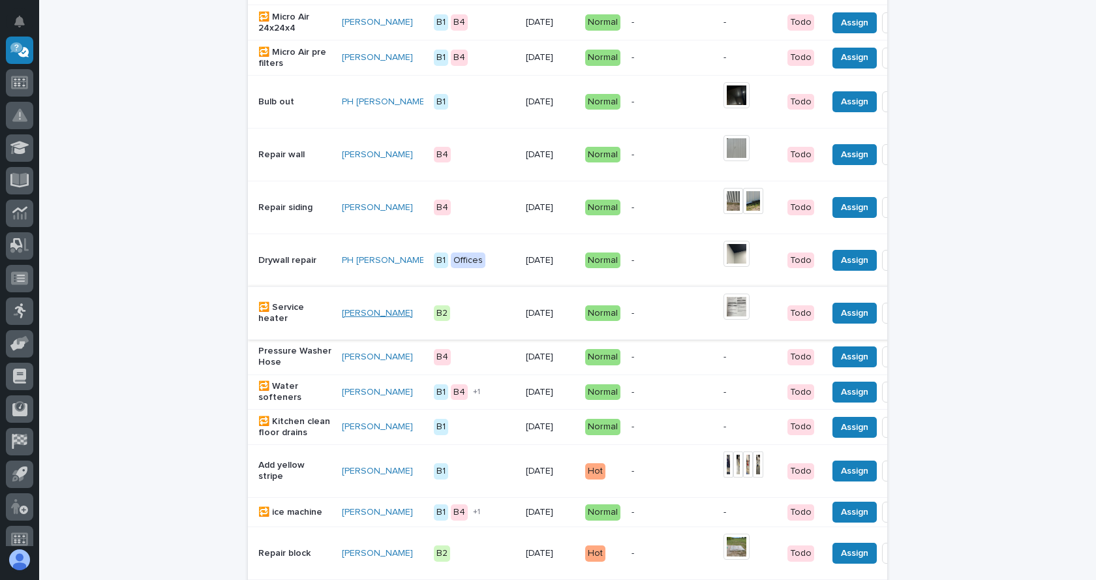
scroll to position [703, 0]
